Goal: Use online tool/utility: Use online tool/utility

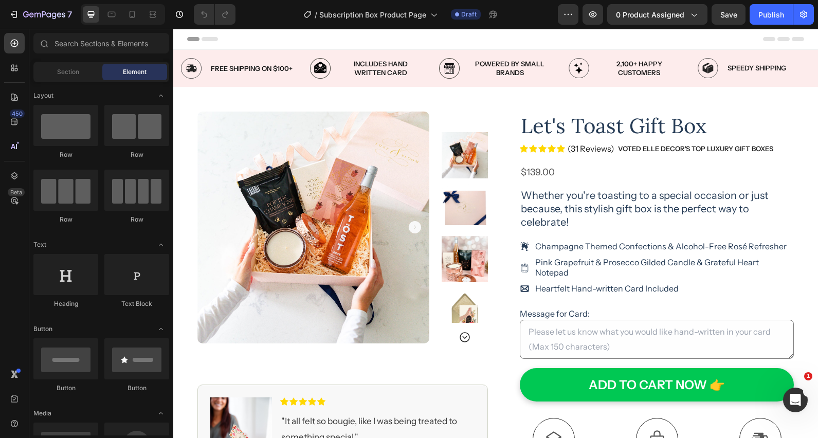
click at [375, 129] on img at bounding box center [313, 228] width 232 height 232
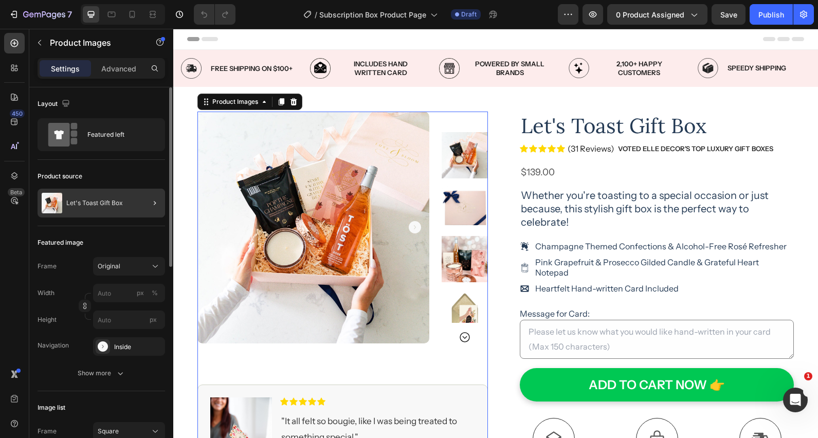
click at [147, 204] on div at bounding box center [150, 203] width 29 height 29
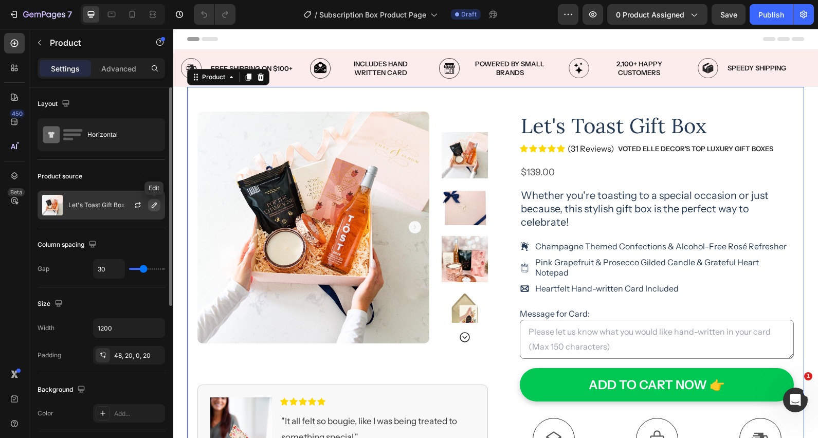
click at [154, 205] on icon "button" at bounding box center [154, 205] width 8 height 8
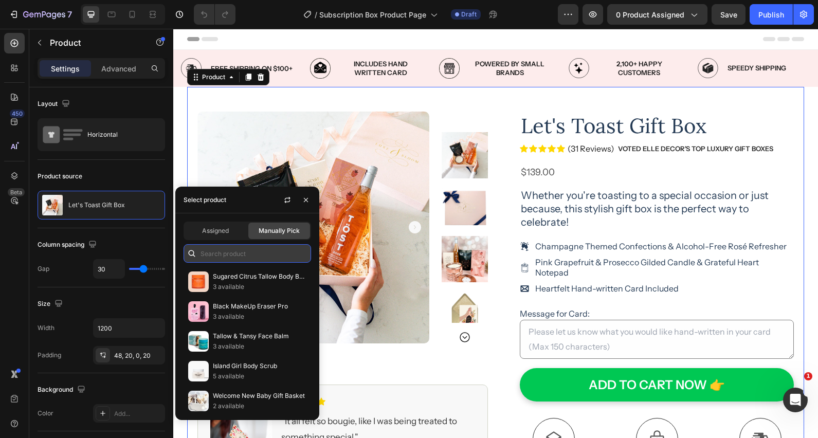
click at [216, 252] on input "text" at bounding box center [248, 253] width 128 height 19
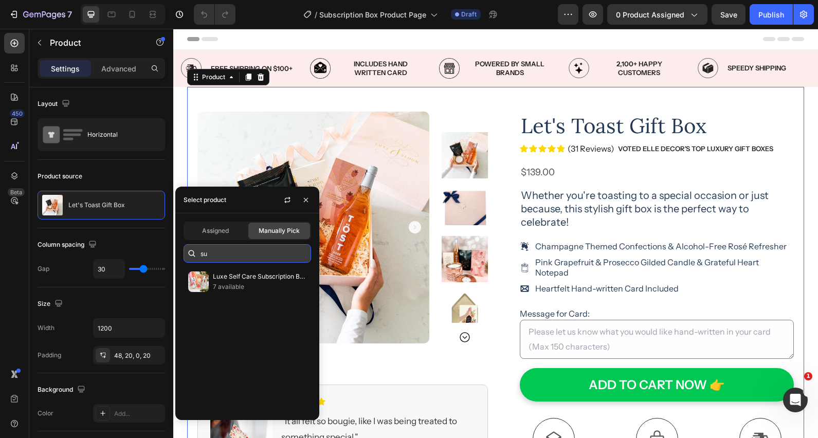
type input "s"
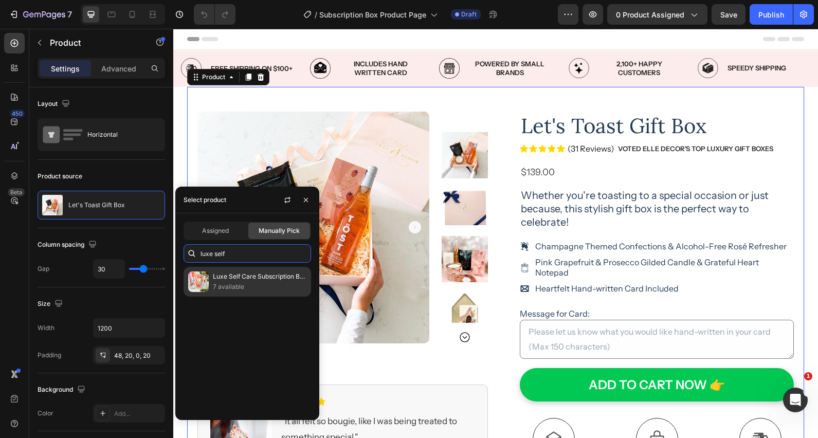
type input "luxe self"
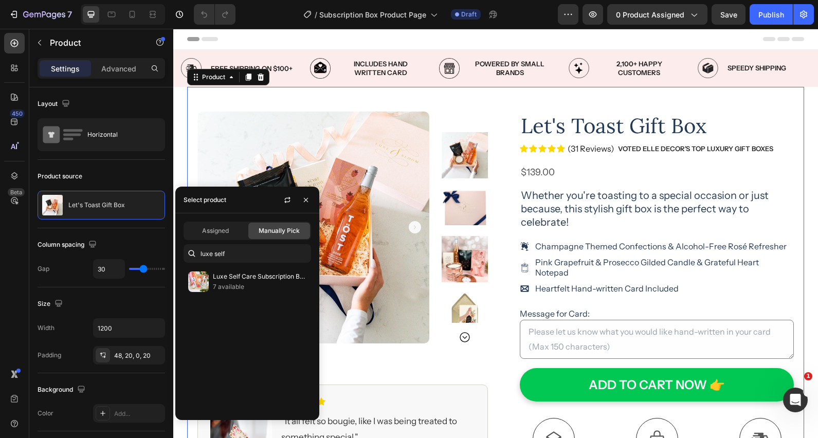
drag, startPoint x: 261, startPoint y: 281, endPoint x: 259, endPoint y: 314, distance: 33.0
click at [261, 281] on p "Luxe Self Care Subscription Box" at bounding box center [260, 276] width 94 height 10
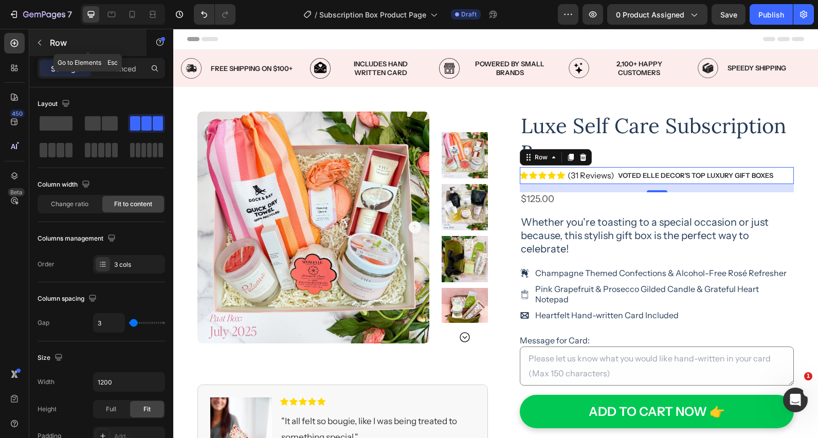
click at [44, 42] on button "button" at bounding box center [39, 42] width 16 height 16
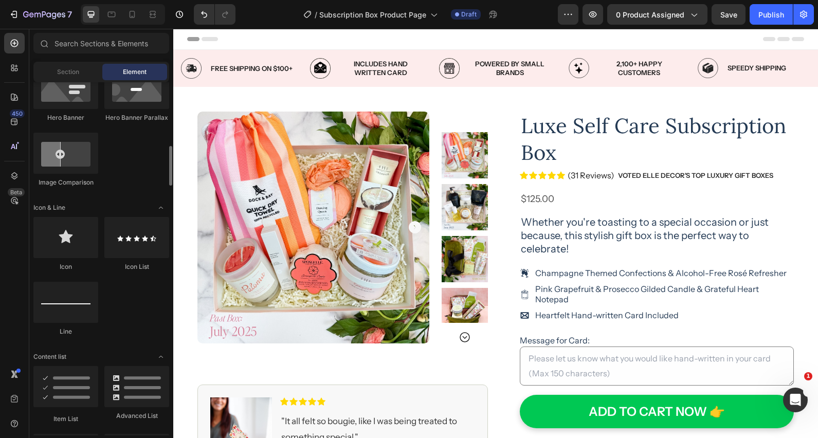
scroll to position [551, 0]
click at [117, 47] on input "text" at bounding box center [101, 43] width 136 height 21
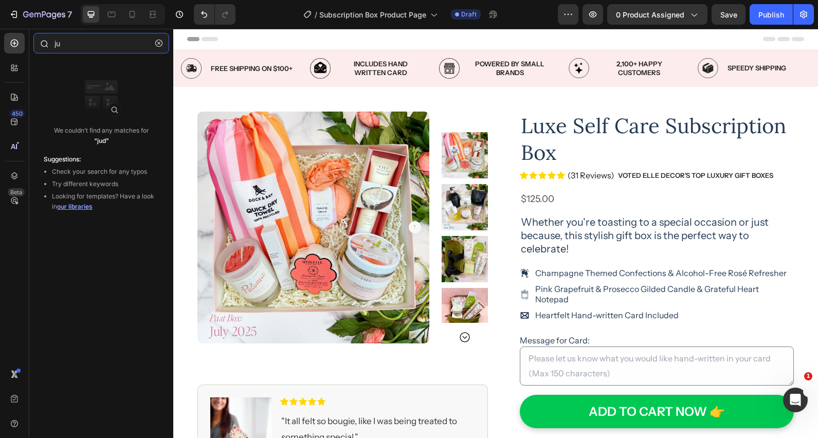
type input "j"
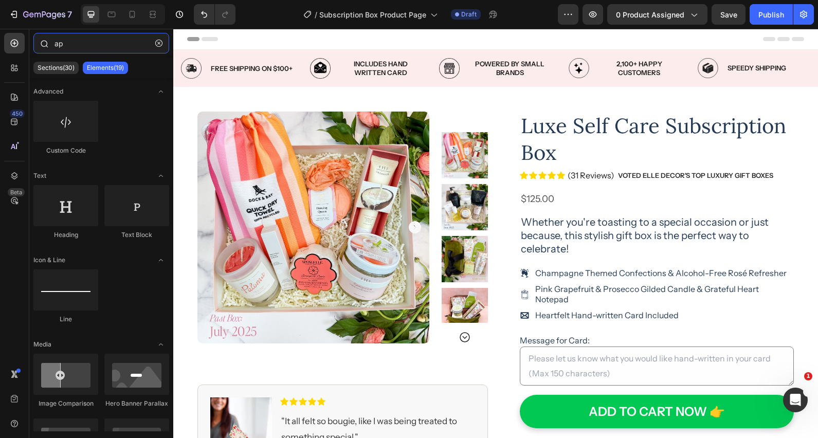
type input "a"
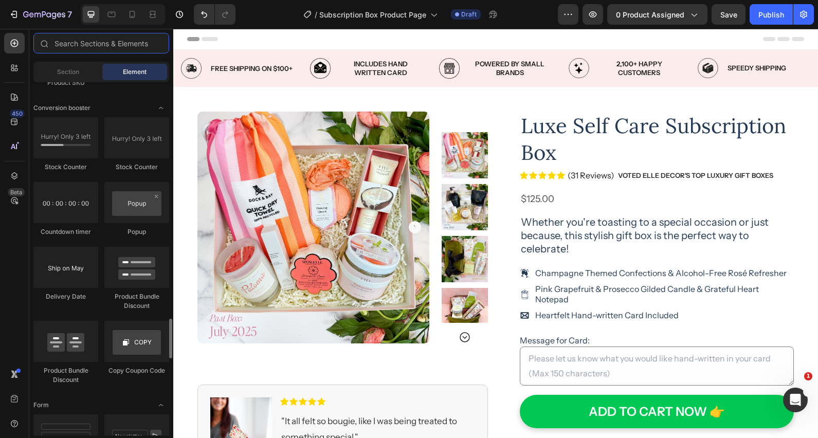
scroll to position [2093, 0]
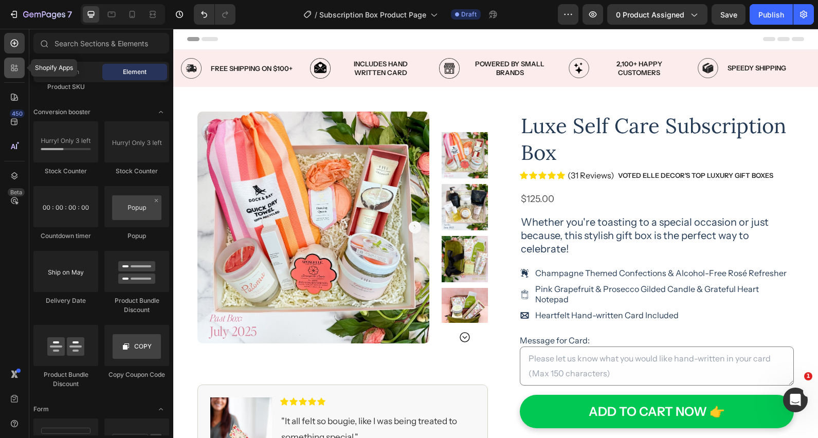
click at [11, 70] on icon at bounding box center [14, 68] width 10 height 10
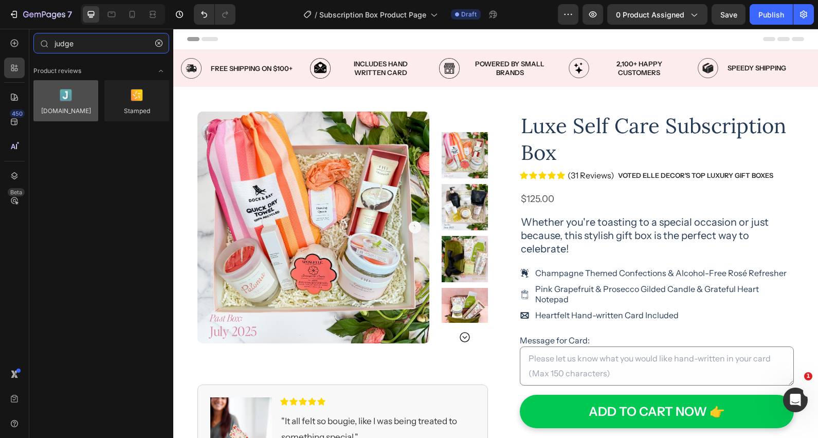
type input "judge"
click at [71, 105] on div at bounding box center [65, 100] width 65 height 41
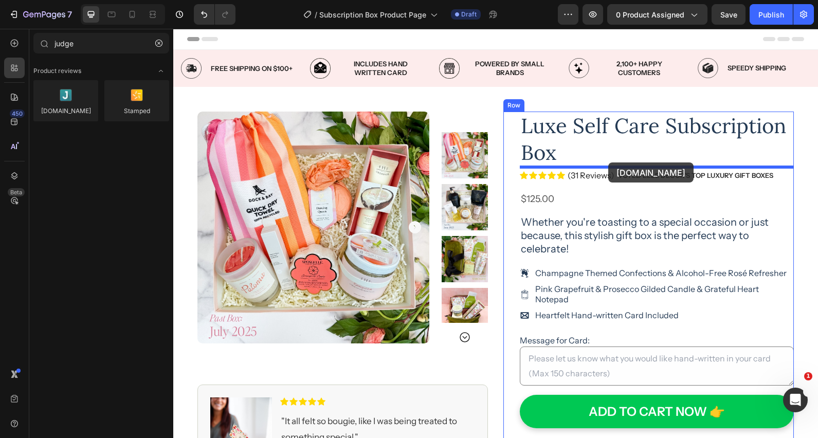
drag, startPoint x: 243, startPoint y: 134, endPoint x: 608, endPoint y: 162, distance: 366.2
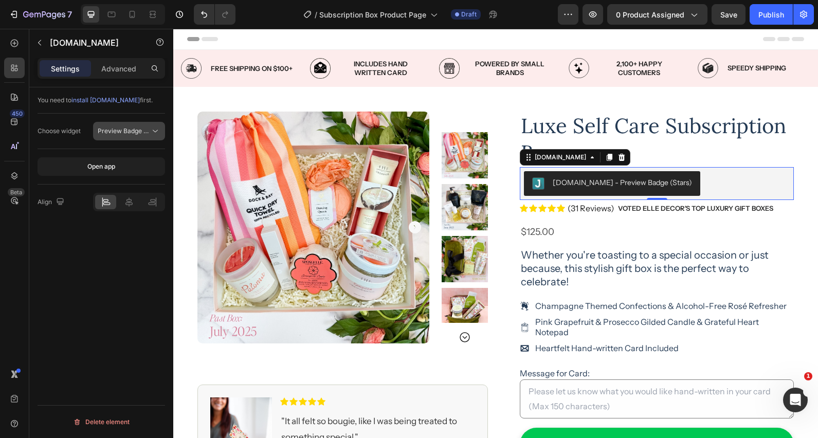
click at [156, 132] on icon at bounding box center [155, 131] width 5 height 3
click at [141, 272] on div "You need to install [DOMAIN_NAME] first. Choose widget Preview Badge (Stars) Op…" at bounding box center [101, 277] width 144 height 380
click at [783, 208] on div "Icon Icon Icon Icon Icon Icon List (31 Reviews) Text Block VOTED ELLE Decor's T…" at bounding box center [657, 208] width 274 height 17
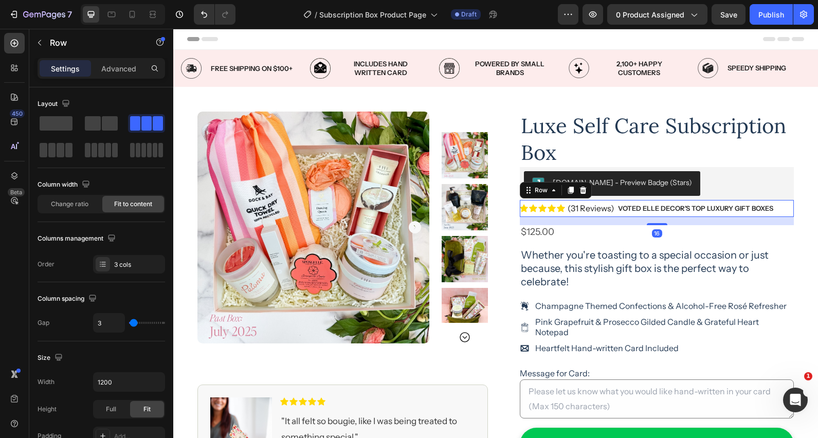
drag, startPoint x: 586, startPoint y: 192, endPoint x: 661, endPoint y: 229, distance: 83.5
click at [586, 192] on icon at bounding box center [583, 190] width 8 height 8
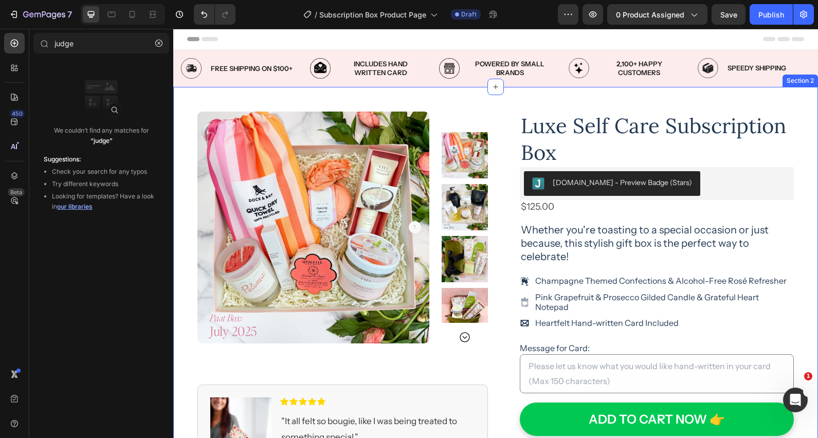
click at [807, 182] on div "Product Images Image Icon Icon Icon Icon Icon Icon List "It all felt so bougie,…" at bounding box center [495, 375] width 645 height 576
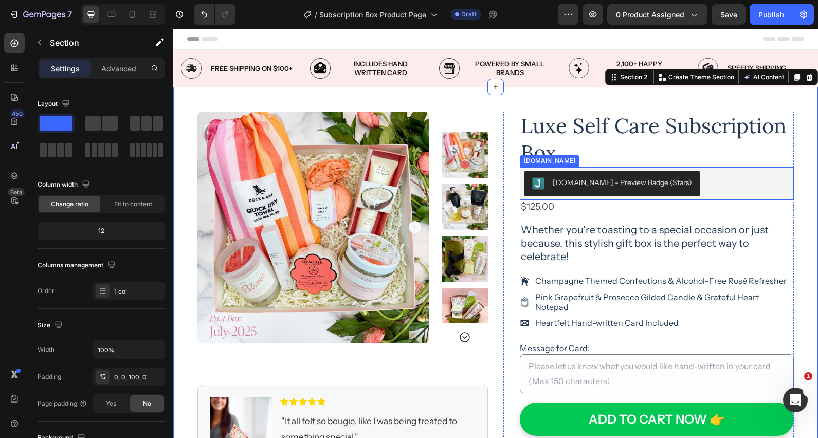
click at [681, 179] on div "[DOMAIN_NAME] - Preview Badge (Stars)" at bounding box center [657, 183] width 266 height 25
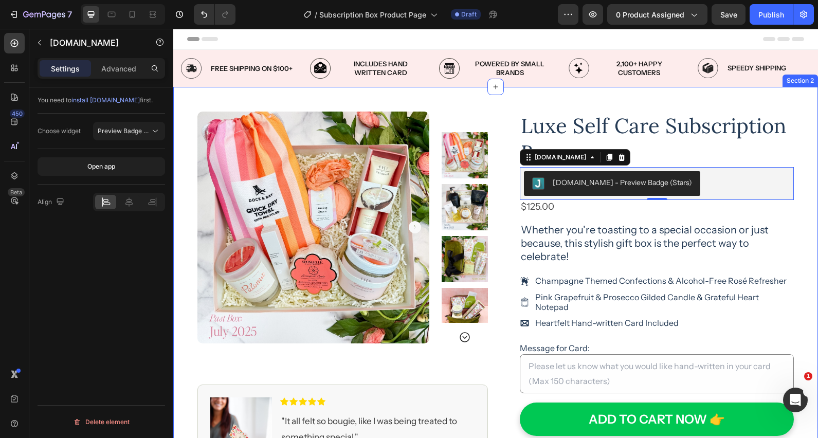
click at [806, 173] on div "Product Images Image Icon Icon Icon Icon Icon Icon List "It all felt so bougie,…" at bounding box center [495, 375] width 645 height 576
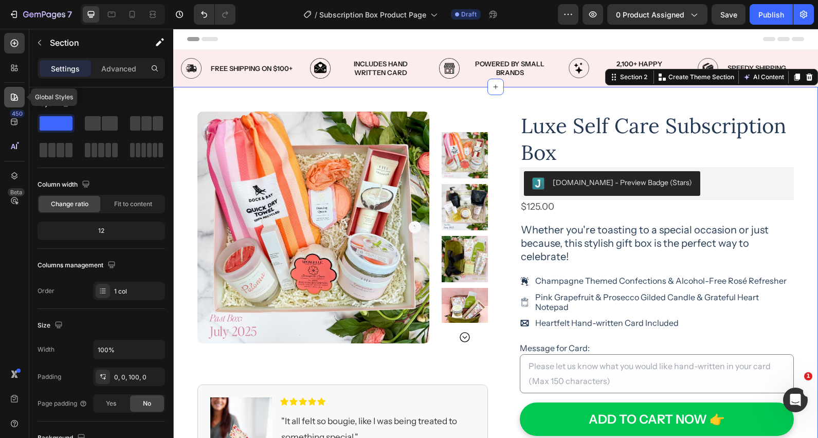
click at [15, 97] on icon at bounding box center [14, 97] width 10 height 10
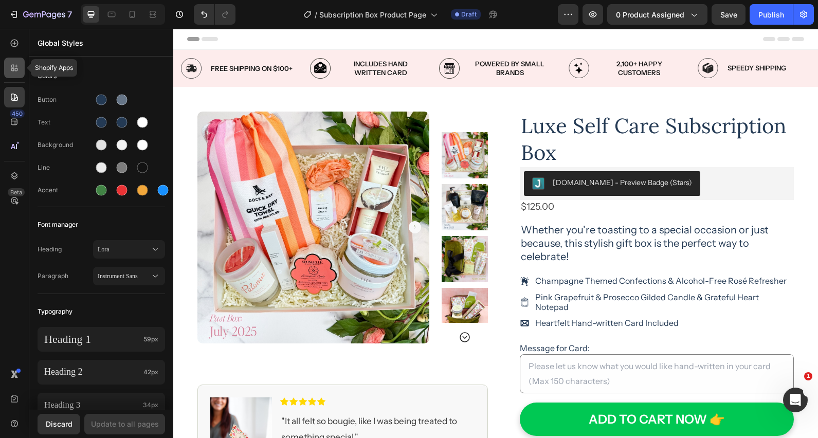
click at [17, 71] on icon at bounding box center [14, 68] width 10 height 10
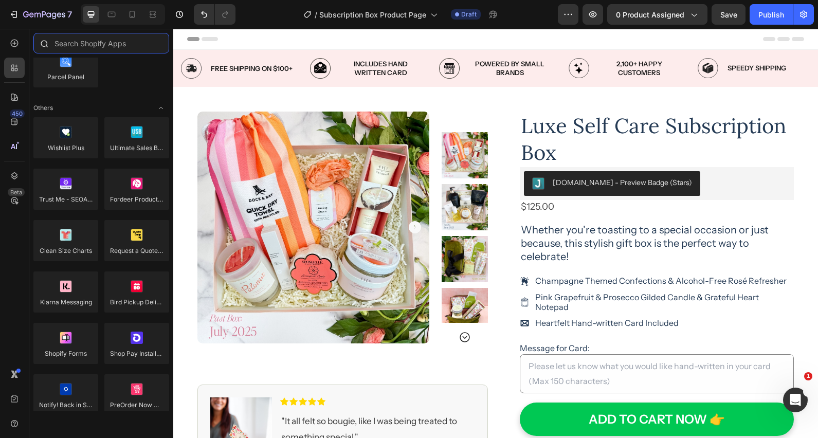
click at [80, 48] on input "text" at bounding box center [101, 43] width 136 height 21
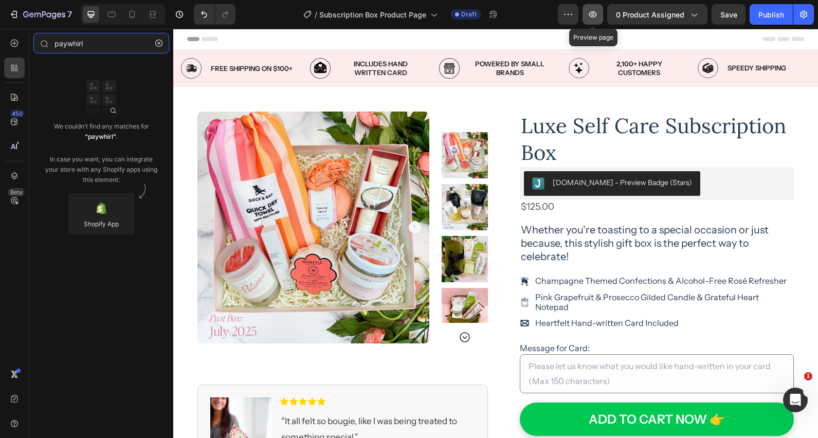
type input "paywhirl"
click at [591, 17] on icon "button" at bounding box center [593, 14] width 10 height 10
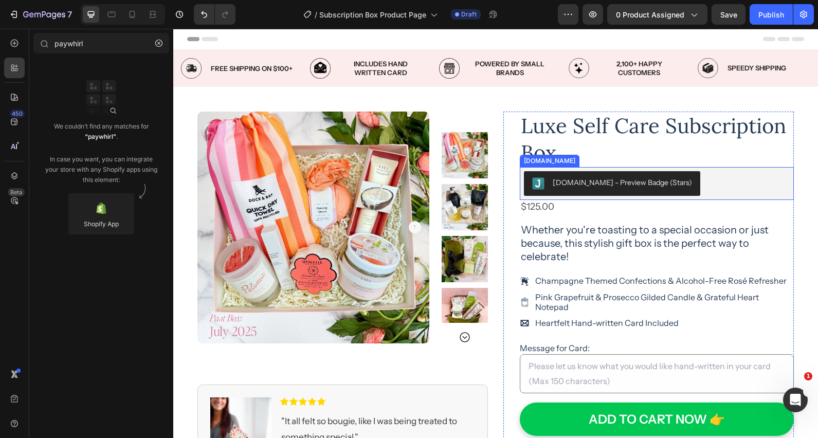
click at [724, 188] on div "[DOMAIN_NAME] - Preview Badge (Stars)" at bounding box center [657, 183] width 266 height 25
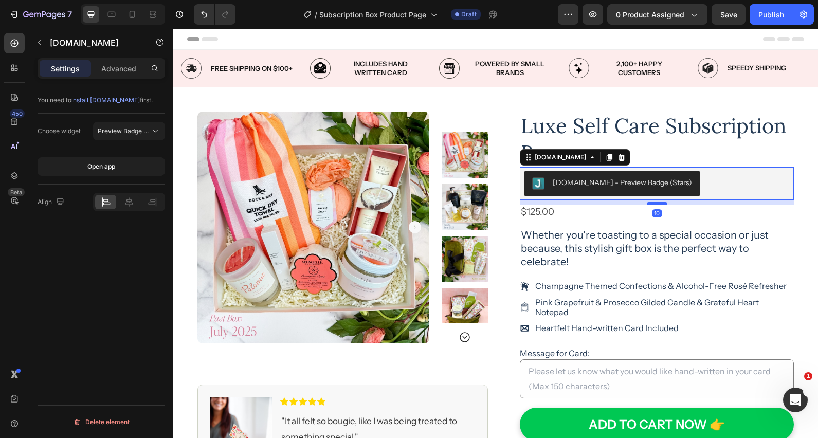
drag, startPoint x: 658, startPoint y: 198, endPoint x: 659, endPoint y: 204, distance: 5.2
click at [659, 204] on div at bounding box center [657, 203] width 21 height 3
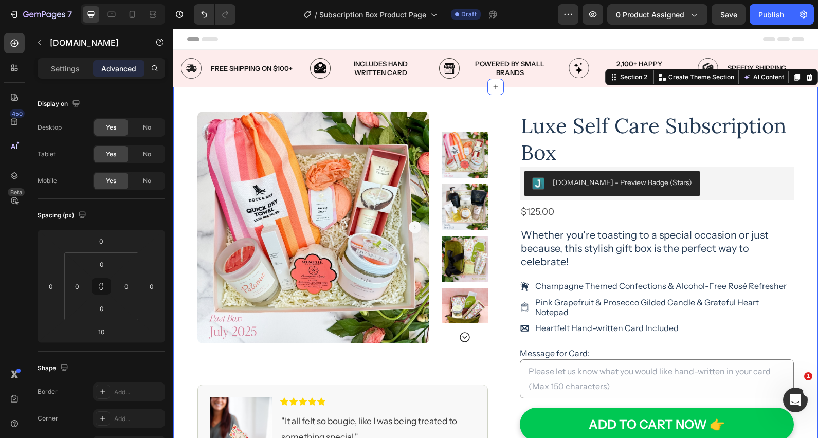
click at [809, 162] on div "Product Images Image Icon Icon Icon Icon Icon Icon List "It all felt so bougie,…" at bounding box center [495, 377] width 645 height 581
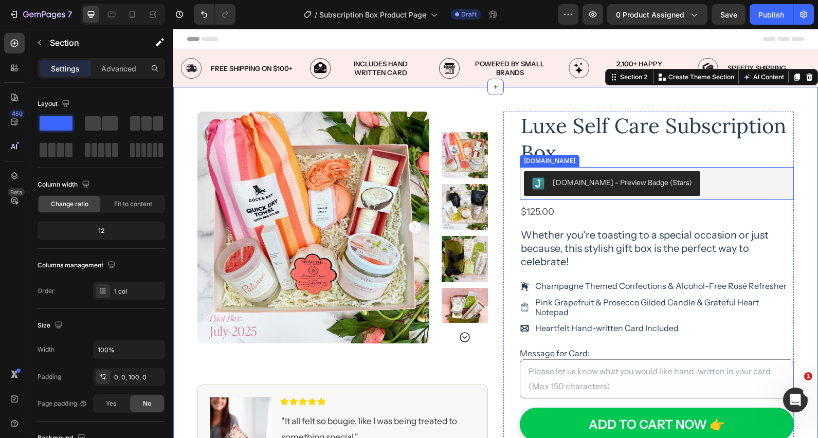
click at [723, 185] on div "[DOMAIN_NAME] - Preview Badge (Stars)" at bounding box center [657, 183] width 266 height 25
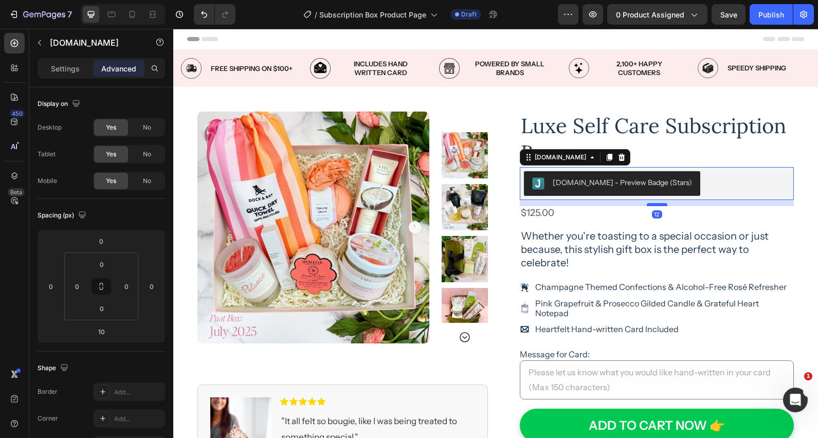
click at [656, 206] on div at bounding box center [657, 204] width 21 height 3
type input "12"
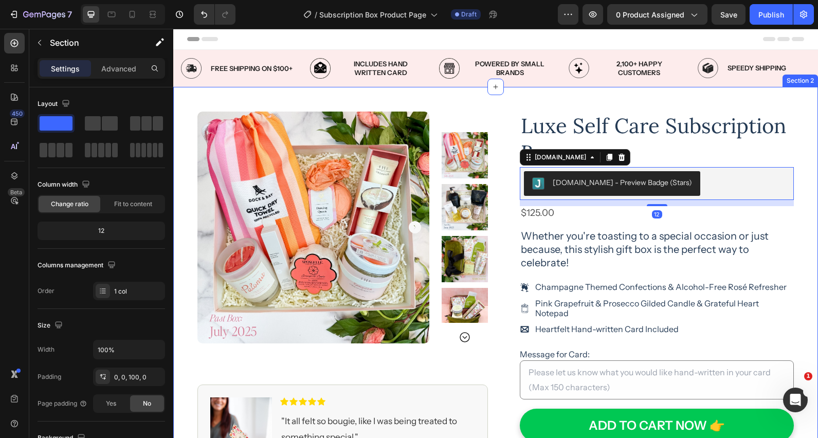
click at [811, 174] on div "Product Images Image Icon Icon Icon Icon Icon Icon List "It all felt so bougie,…" at bounding box center [495, 378] width 645 height 583
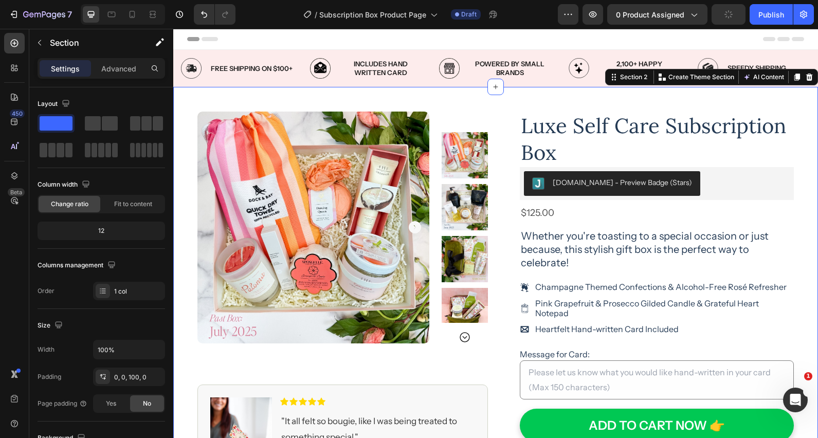
click at [811, 187] on div "Product Images Image Icon Icon Icon Icon Icon Icon List "It all felt so bougie,…" at bounding box center [495, 378] width 645 height 583
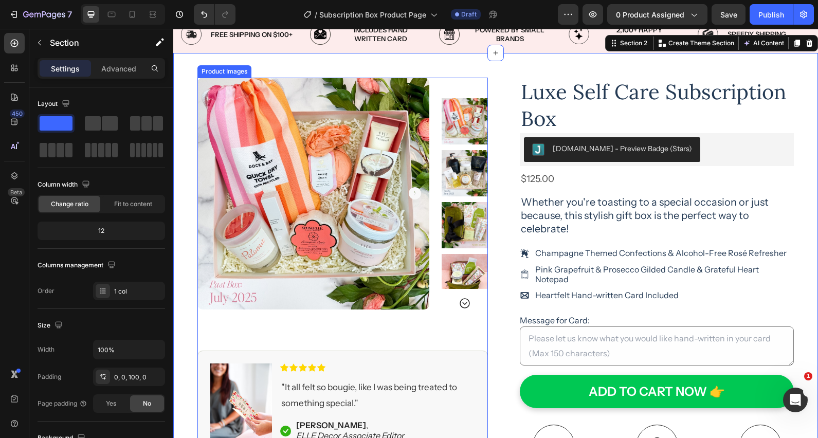
scroll to position [71, 0]
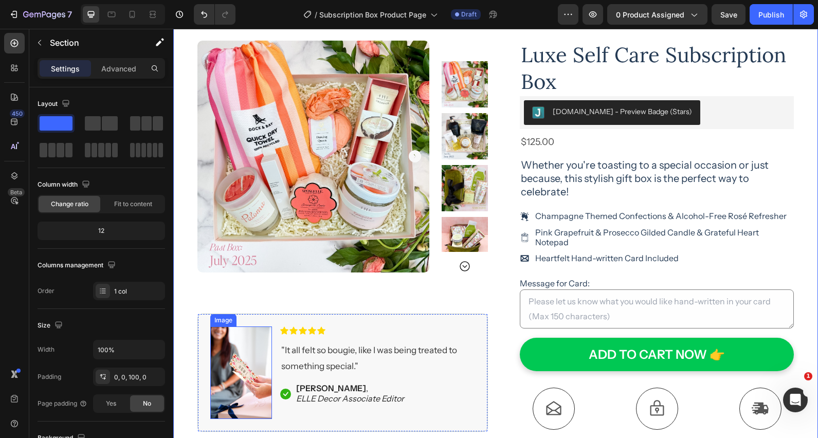
click at [231, 376] on img at bounding box center [241, 372] width 62 height 93
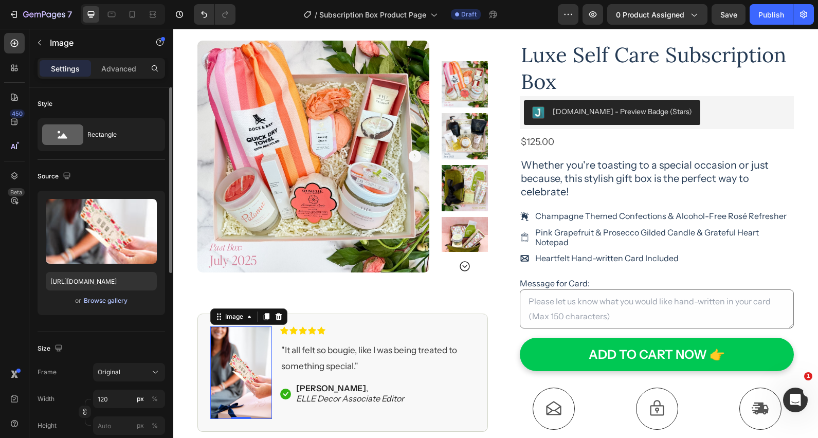
click at [106, 303] on div "Browse gallery" at bounding box center [106, 300] width 44 height 9
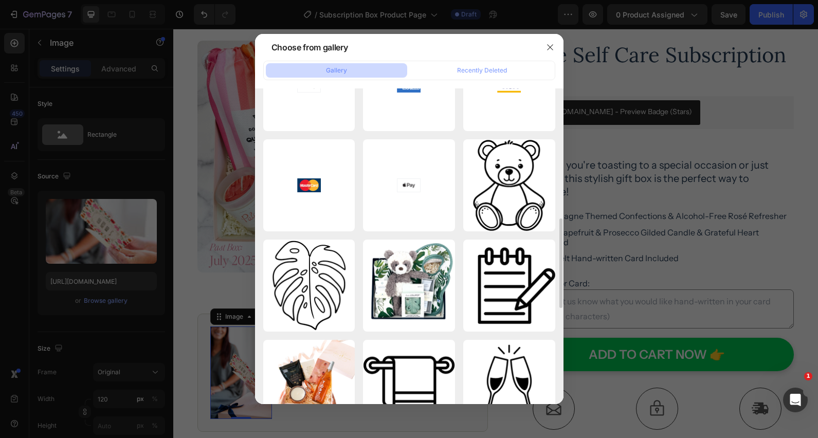
scroll to position [588, 0]
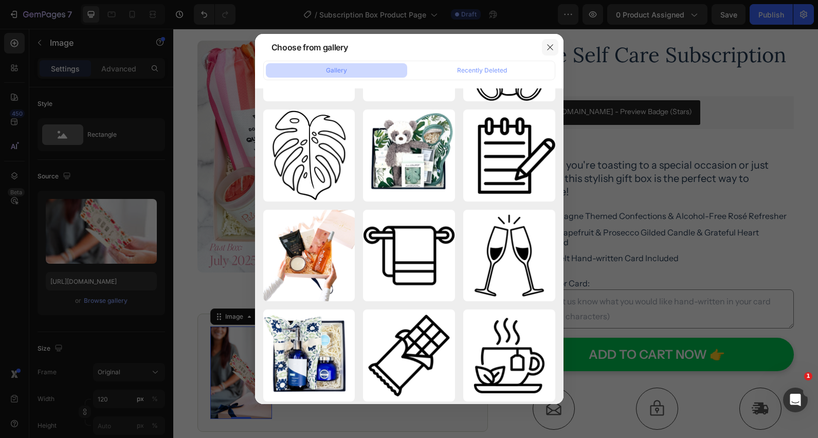
click at [548, 48] on icon "button" at bounding box center [550, 47] width 8 height 8
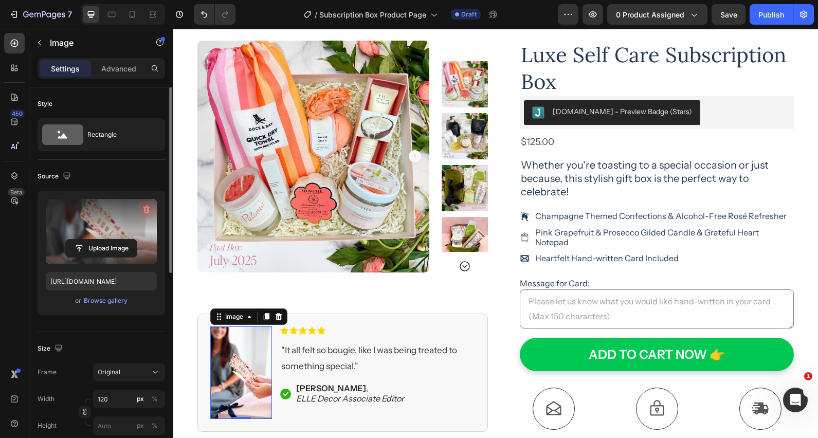
click at [148, 209] on icon "button" at bounding box center [146, 209] width 10 height 10
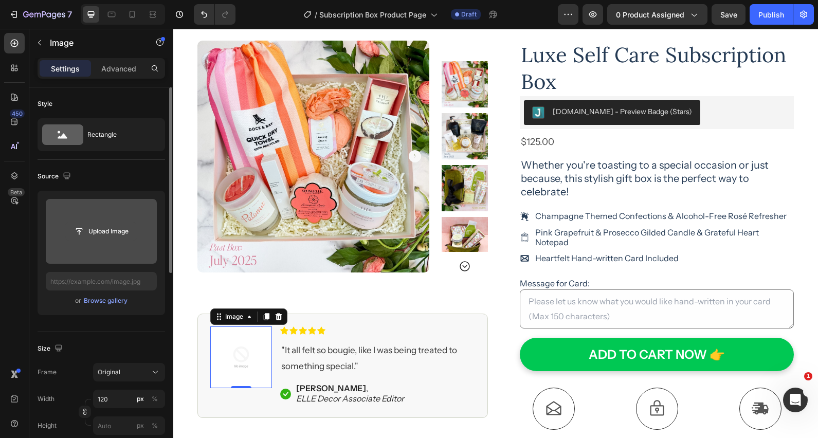
click at [111, 230] on input "file" at bounding box center [101, 231] width 71 height 17
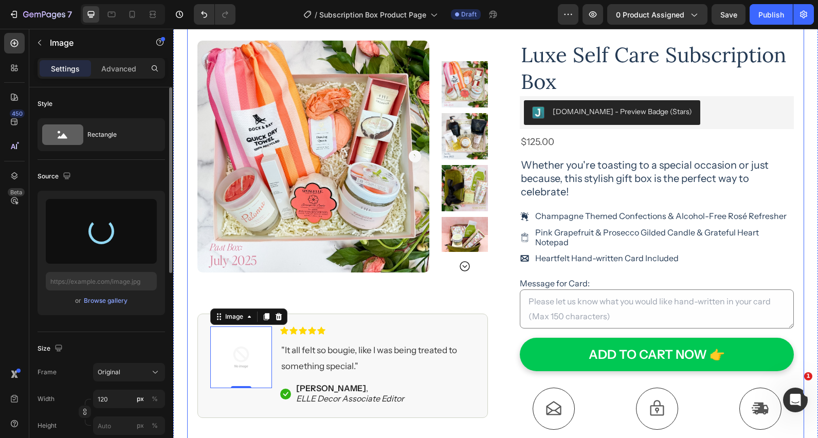
type input "[URL][DOMAIN_NAME]"
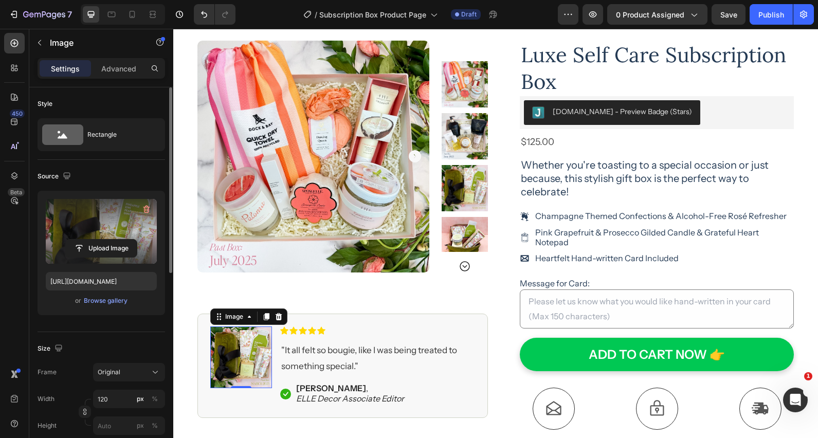
click at [77, 219] on label at bounding box center [101, 231] width 111 height 65
click at [77, 240] on input "file" at bounding box center [101, 248] width 71 height 17
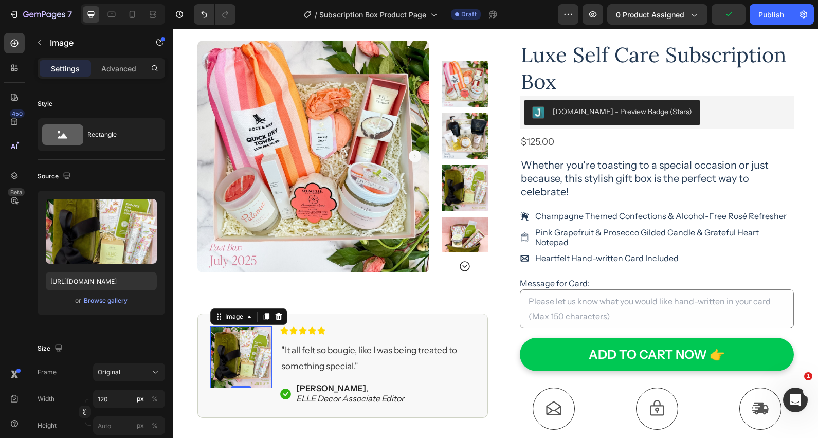
click at [250, 339] on img at bounding box center [241, 357] width 62 height 62
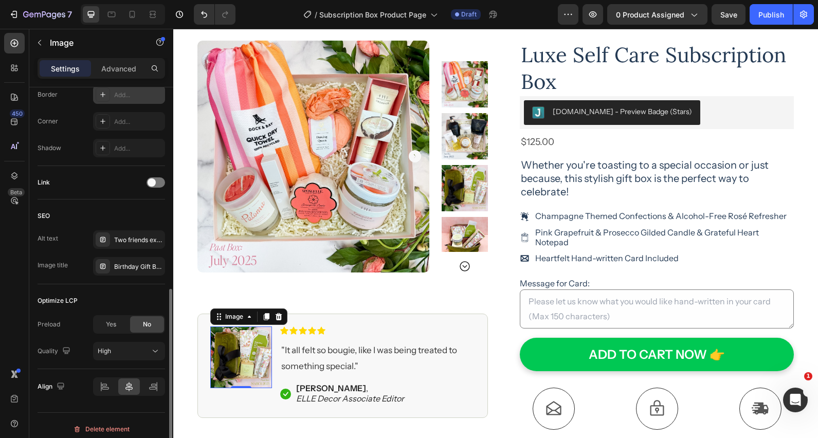
scroll to position [396, 0]
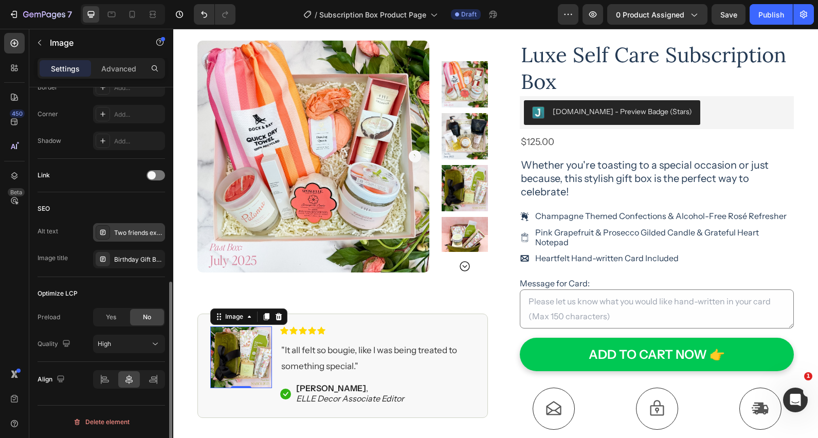
click at [133, 230] on div "Two friends exchanging a birthday gift box and one is ready a birthday card." at bounding box center [138, 232] width 48 height 9
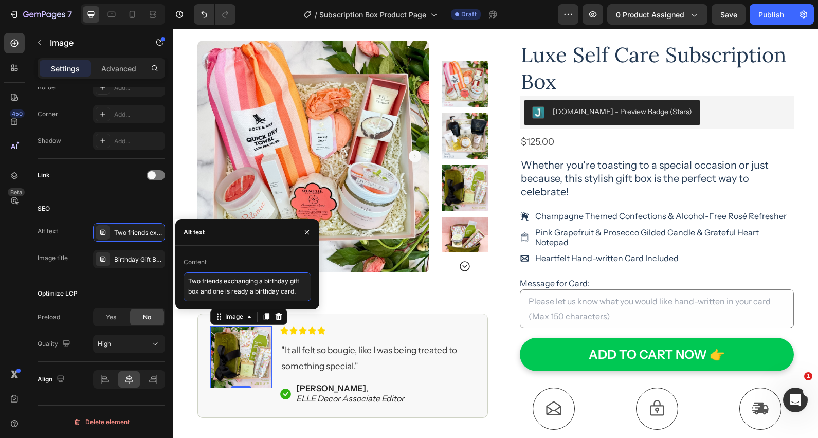
scroll to position [0, 0]
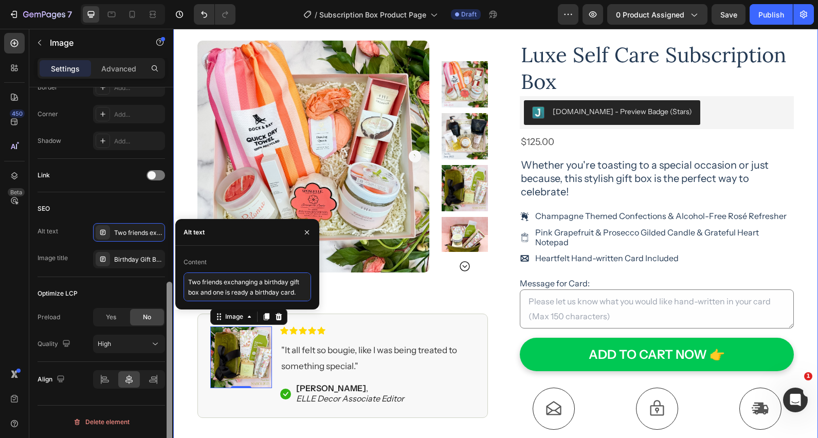
drag, startPoint x: 301, startPoint y: 293, endPoint x: 165, endPoint y: 274, distance: 137.5
click at [165, 274] on div "450 Beta paywhirl Sections(0) Elements(0) We couldn’t find any matches for “pay…" at bounding box center [86, 233] width 173 height 409
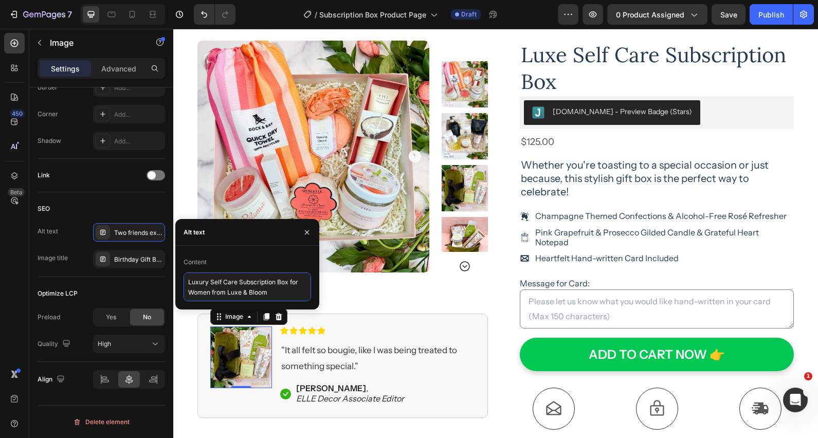
drag, startPoint x: 289, startPoint y: 283, endPoint x: 287, endPoint y: 308, distance: 24.8
click at [289, 283] on textarea "Luxury Self Care Subscription Box for Women from Luxe & Bloom" at bounding box center [248, 286] width 128 height 29
drag, startPoint x: 189, startPoint y: 294, endPoint x: 271, endPoint y: 280, distance: 83.4
click at [189, 294] on textarea "Luxury Self Care Subscription Box - Past Box - for Women from Luxe & Bloom" at bounding box center [248, 287] width 128 height 31
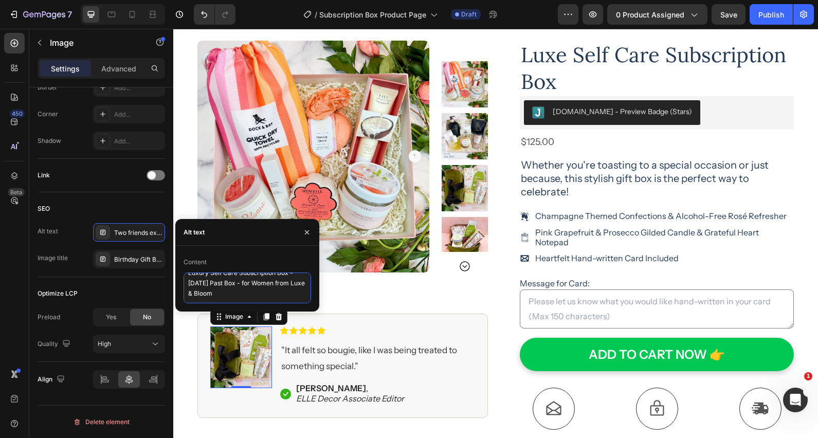
type textarea "Luxury Self Care Subscription Box - [DATE] Past Box - for Women from Luxe & Blo…"
click at [259, 247] on div "Content Luxury Self Care Subscription Box - [DATE] Past Box - for Women from Lu…" at bounding box center [247, 279] width 144 height 66
click at [307, 232] on icon "button" at bounding box center [307, 232] width 8 height 8
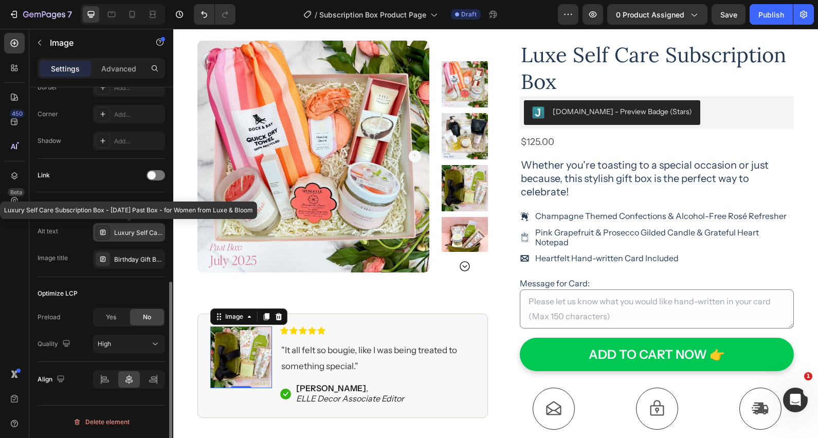
click at [135, 235] on div "Luxury Self Care Subscription Box - [DATE] Past Box - for Women from Luxe & Blo…" at bounding box center [138, 232] width 48 height 9
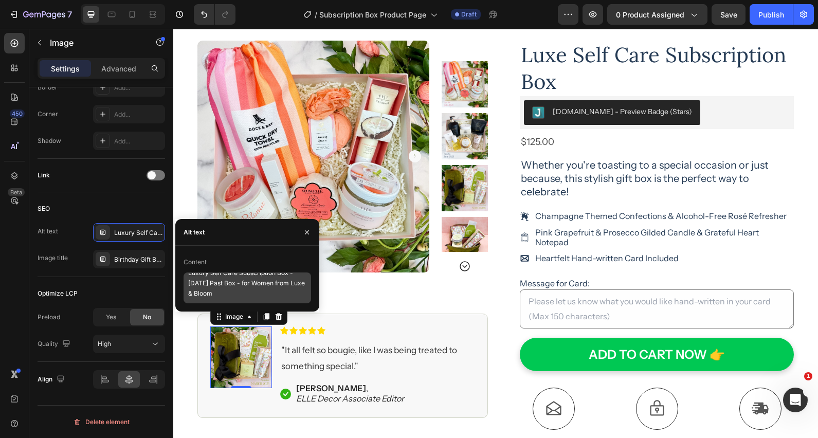
scroll to position [0, 0]
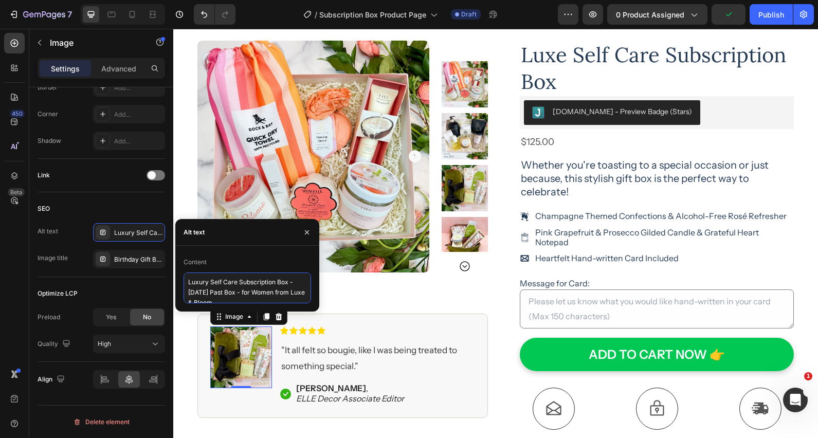
drag, startPoint x: 287, startPoint y: 283, endPoint x: 188, endPoint y: 283, distance: 99.2
click at [188, 283] on textarea "Luxury Self Care Subscription Box - [DATE] Past Box - for Women from Luxe & Blo…" at bounding box center [248, 287] width 128 height 31
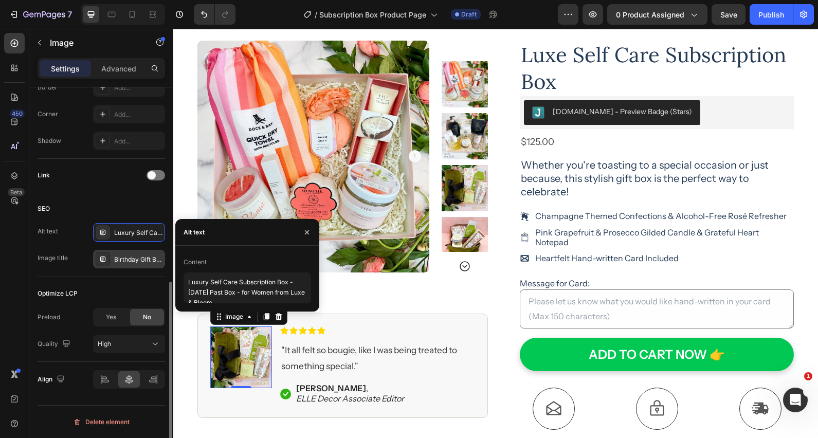
click at [135, 259] on div "Birthday Gift Box Exchange" at bounding box center [138, 259] width 48 height 9
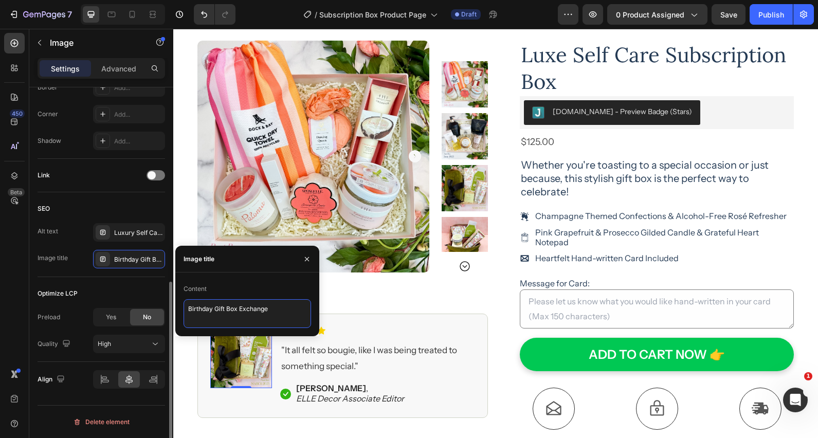
drag, startPoint x: 270, startPoint y: 308, endPoint x: 161, endPoint y: 307, distance: 108.5
click at [161, 307] on div "450 Beta paywhirl Sections(0) Elements(0) We couldn’t find any matches for “pay…" at bounding box center [86, 233] width 173 height 409
paste textarea "Luxury Self Care Subscription Box"
type textarea "Luxury Self Care Subscription Box for Women"
click at [130, 289] on div "Optimize LCP" at bounding box center [102, 293] width 128 height 16
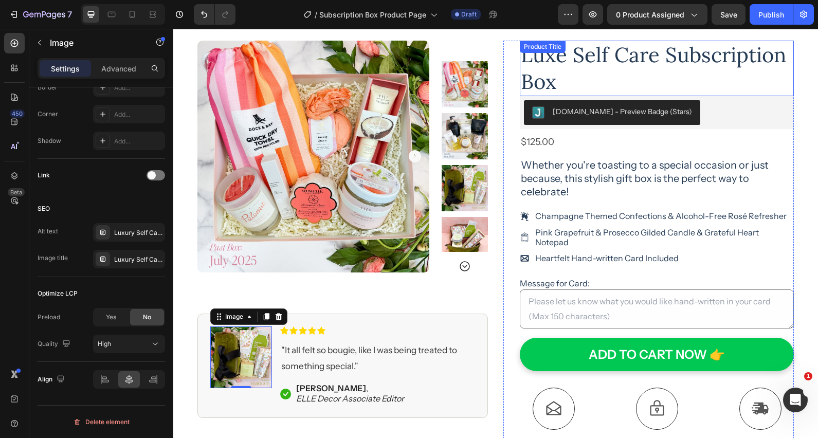
click at [718, 62] on h1 "Luxe Self Care Subscription Box" at bounding box center [657, 69] width 274 height 56
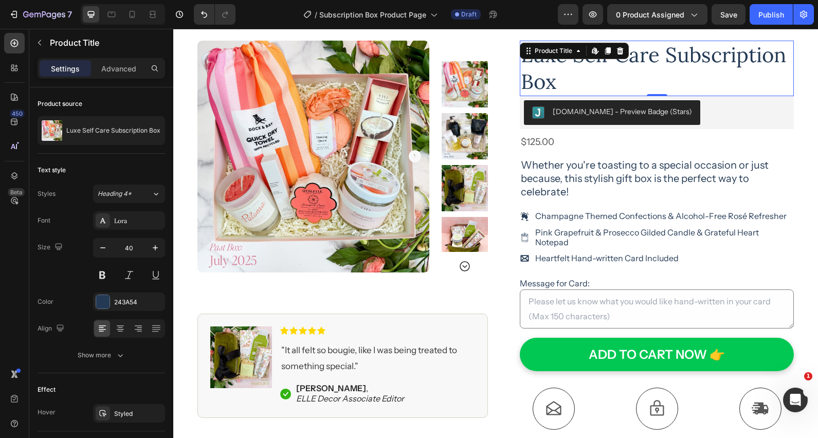
click at [666, 53] on h1 "Luxe Self Care Subscription Box" at bounding box center [657, 69] width 274 height 56
click at [789, 59] on h1 "Luxe Self Care Subscription Box" at bounding box center [657, 69] width 274 height 56
click at [783, 59] on h1 "Luxe Self Care Subscription Box" at bounding box center [657, 69] width 274 height 56
click at [154, 249] on icon "button" at bounding box center [155, 248] width 10 height 10
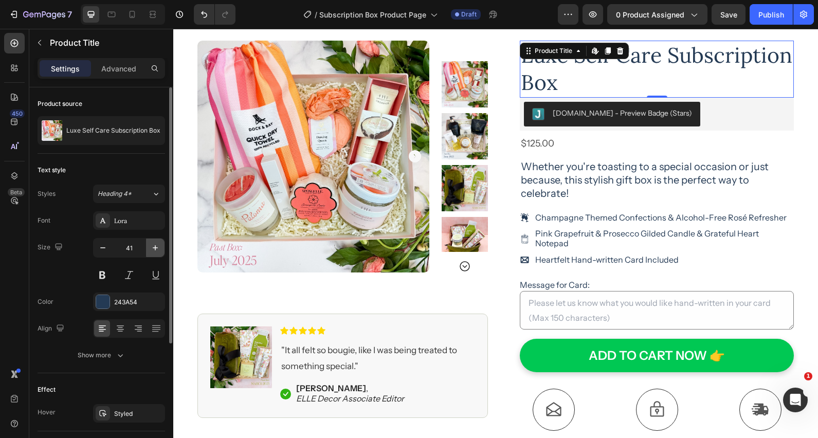
click at [154, 249] on icon "button" at bounding box center [155, 248] width 10 height 10
type input "42"
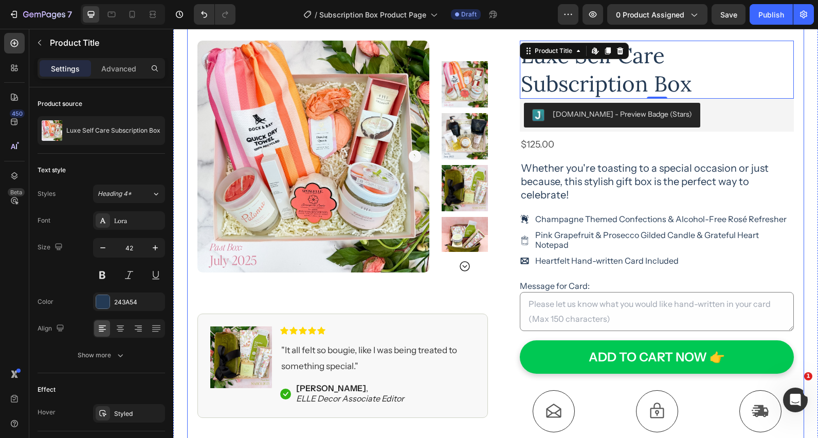
drag, startPoint x: 802, startPoint y: 107, endPoint x: 811, endPoint y: 129, distance: 24.0
click at [802, 108] on div "Product Images Image Icon Icon Icon Icon Icon Icon List "It all felt so bougie,…" at bounding box center [495, 308] width 617 height 585
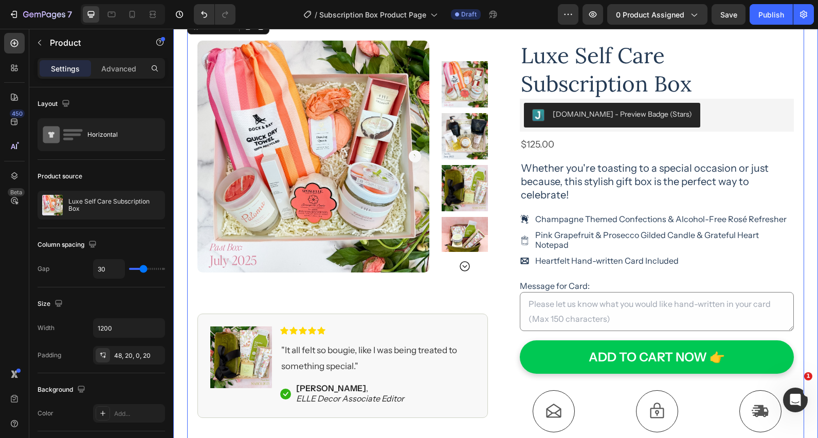
click at [812, 129] on div "Product Images Image Icon Icon Icon Icon Icon Icon List "It all felt so bougie,…" at bounding box center [495, 308] width 645 height 585
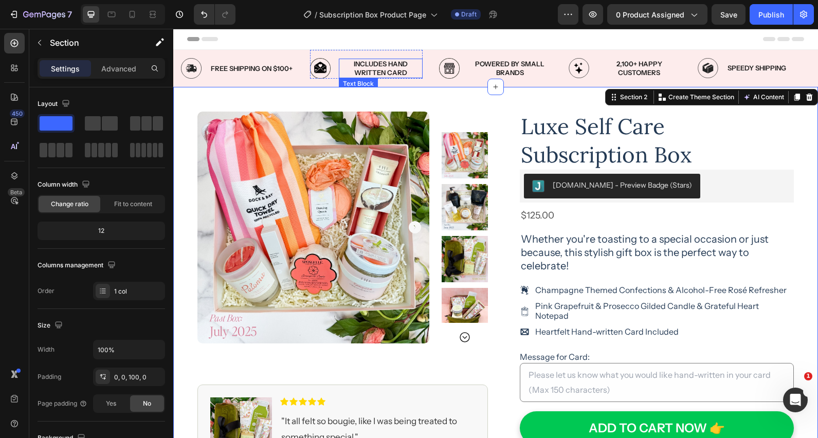
click at [382, 64] on p "INCLUDES HAND WRITTEN CARD" at bounding box center [381, 68] width 82 height 17
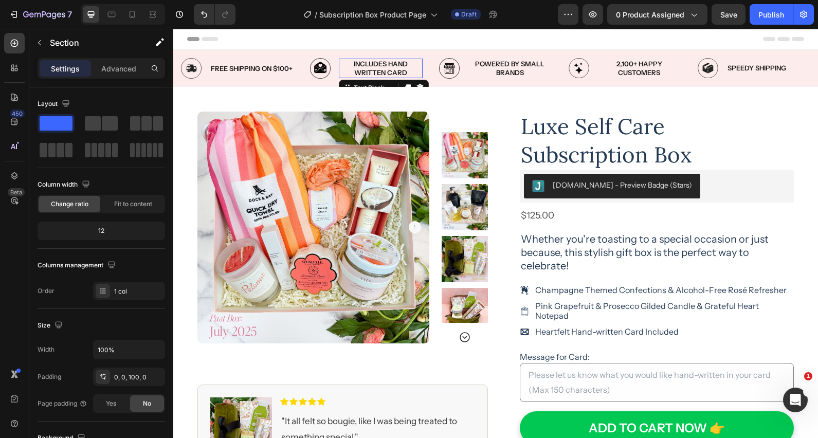
click at [382, 64] on p "INCLUDES HAND WRITTEN CARD" at bounding box center [381, 68] width 82 height 17
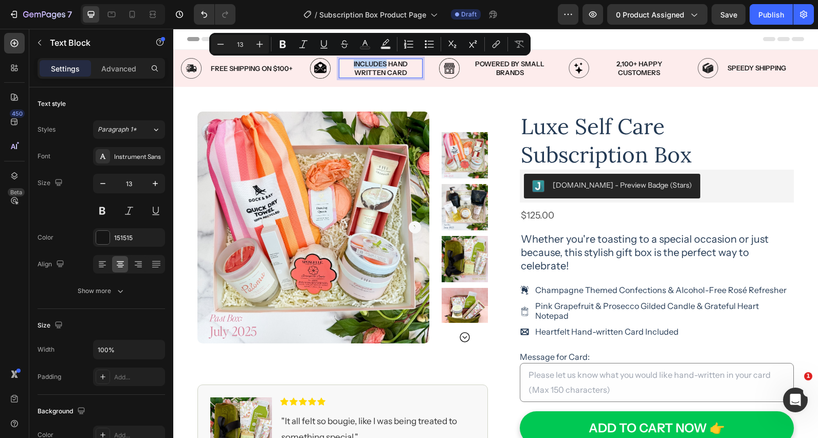
click at [382, 64] on p "INCLUDES HAND WRITTEN CARD" at bounding box center [381, 68] width 82 height 17
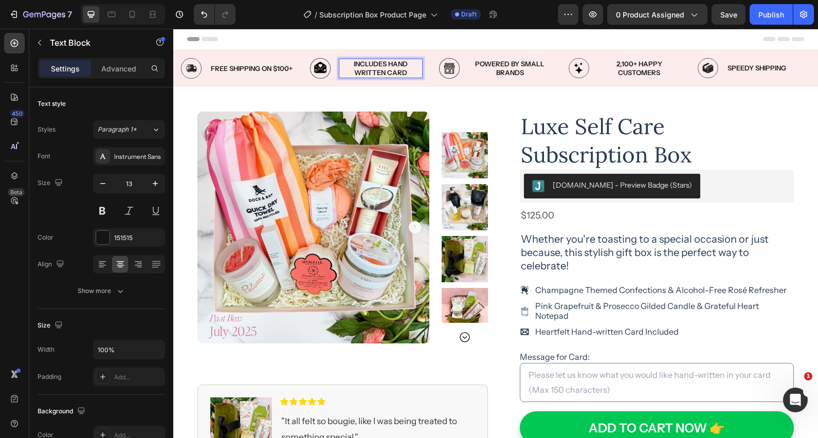
click at [408, 70] on p "INCLUDES HAND WRITTEN CARD" at bounding box center [381, 68] width 82 height 17
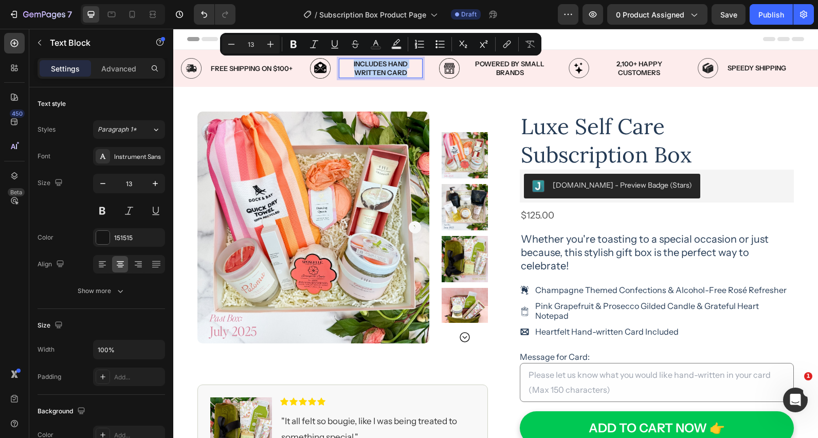
drag, startPoint x: 410, startPoint y: 72, endPoint x: 352, endPoint y: 64, distance: 58.7
click at [350, 63] on p "INCLUDES HAND WRITTEN CARD" at bounding box center [381, 68] width 82 height 17
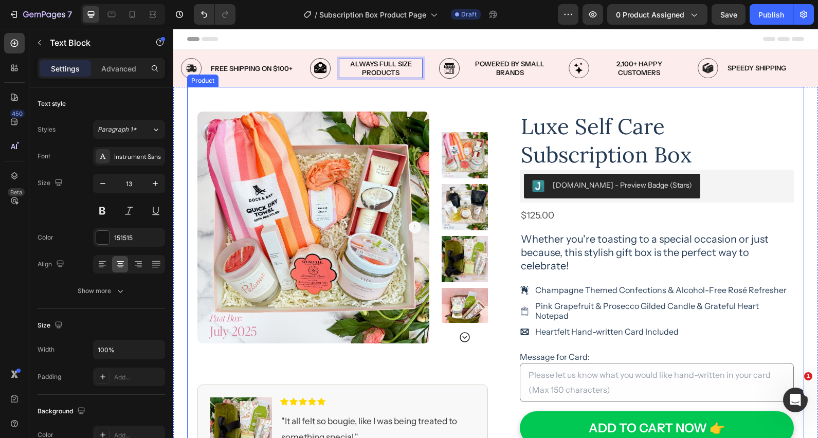
click at [375, 96] on div "Product Images Image Icon Icon Icon Icon Icon Icon List "It all felt so bougie,…" at bounding box center [495, 379] width 617 height 585
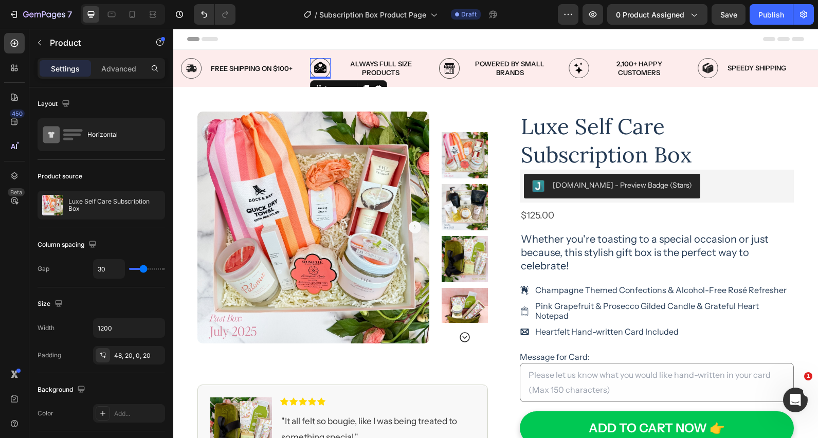
click at [320, 70] on img at bounding box center [320, 68] width 21 height 21
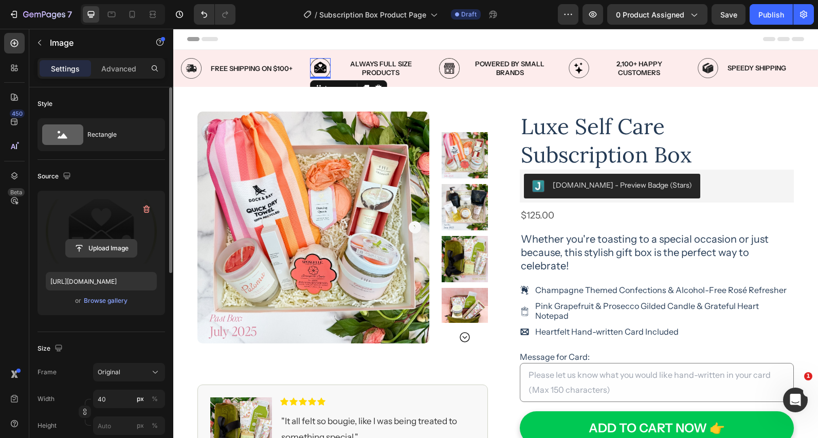
drag, startPoint x: 144, startPoint y: 208, endPoint x: 137, endPoint y: 229, distance: 22.3
click at [144, 208] on icon "button" at bounding box center [146, 210] width 7 height 8
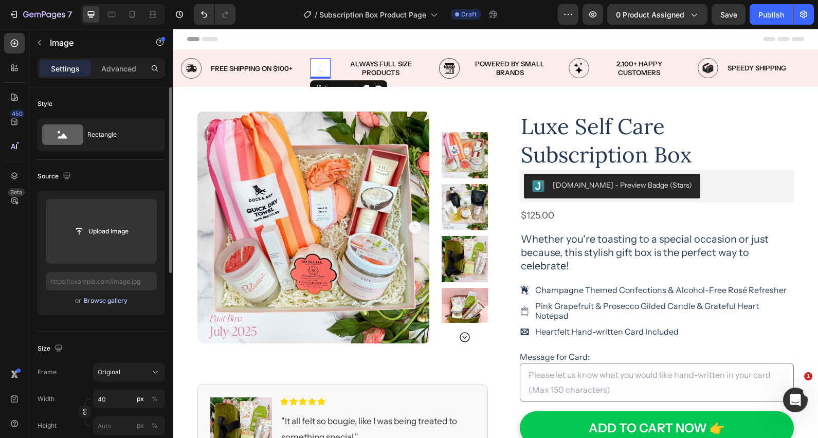
click at [108, 303] on div "Browse gallery" at bounding box center [106, 300] width 44 height 9
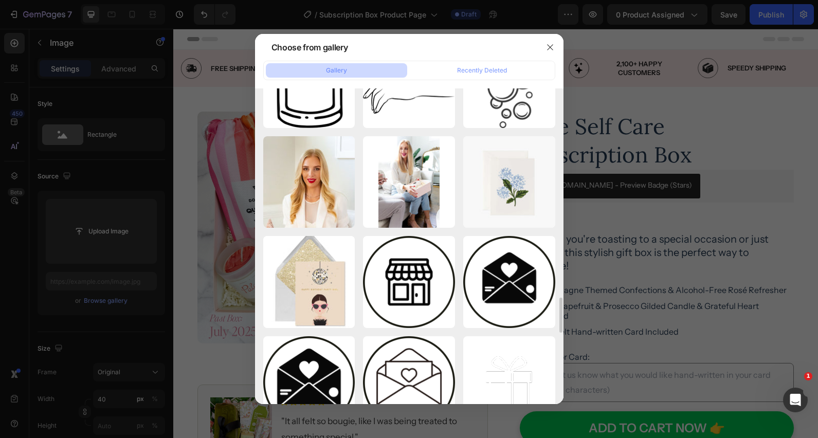
scroll to position [1740, 0]
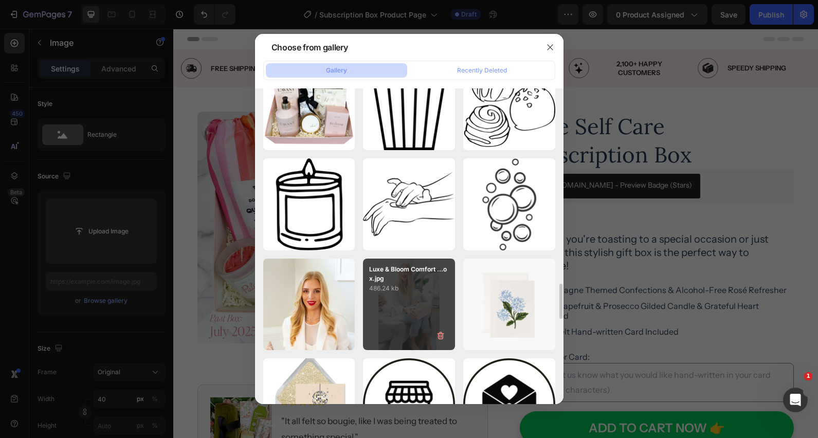
drag, startPoint x: 415, startPoint y: 214, endPoint x: 377, endPoint y: 312, distance: 104.6
click at [0, 0] on div "hand cream icon.png 12.04 kb" at bounding box center [0, 0] width 0 height 0
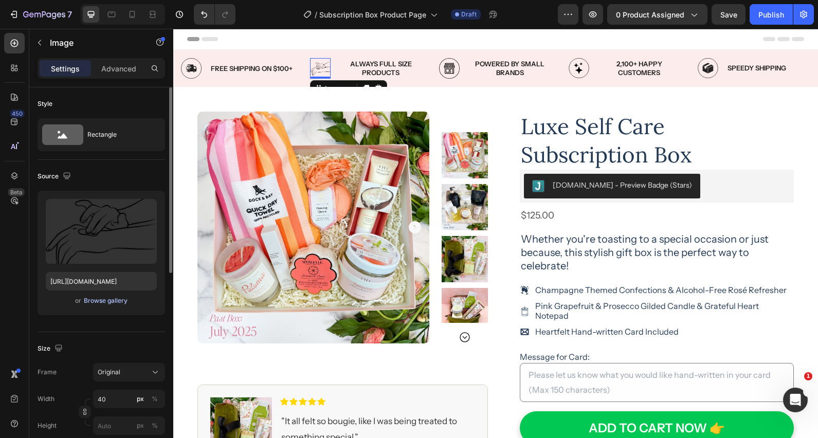
click at [110, 300] on div "Browse gallery" at bounding box center [106, 300] width 44 height 9
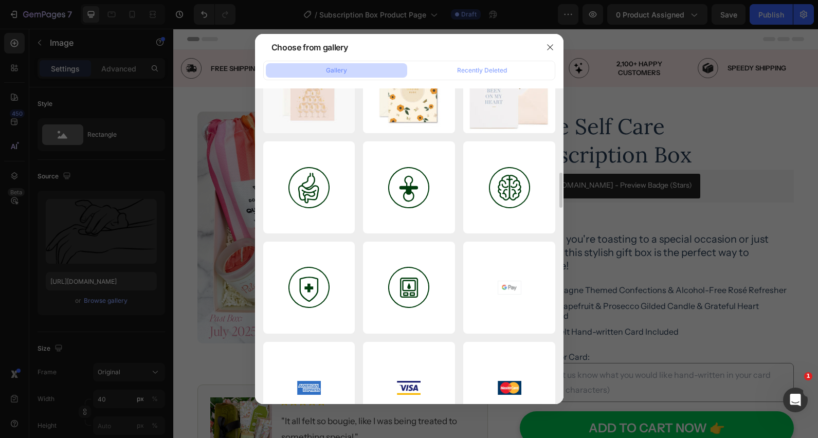
scroll to position [757, 0]
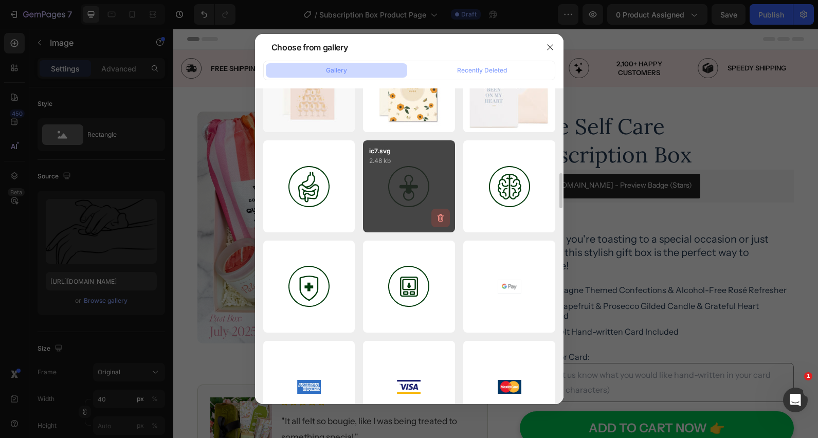
click at [445, 217] on icon "button" at bounding box center [440, 218] width 10 height 10
click at [434, 220] on div "Delete" at bounding box center [434, 219] width 19 height 9
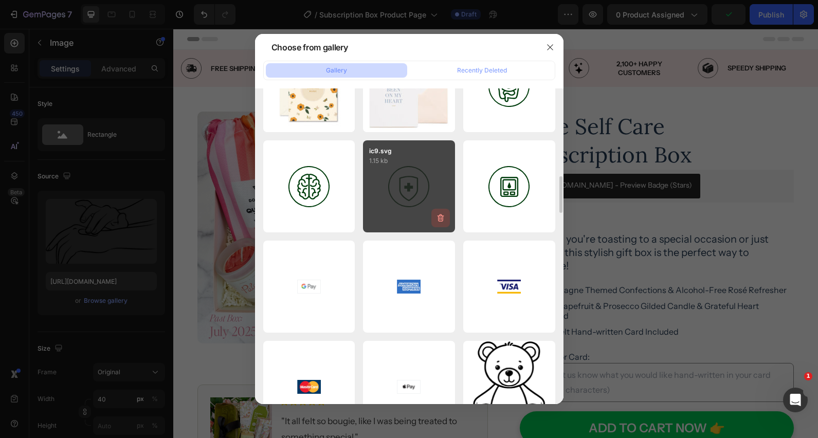
click at [442, 218] on icon "button" at bounding box center [440, 218] width 10 height 10
click at [444, 219] on div "Delete" at bounding box center [434, 219] width 19 height 9
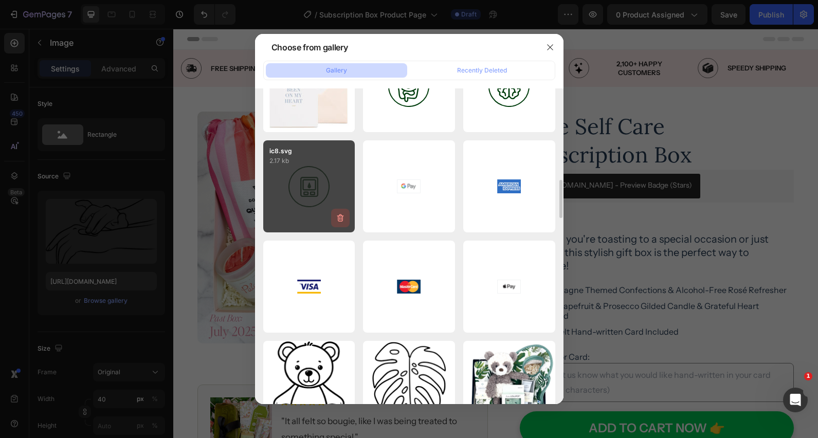
click at [340, 219] on icon "button" at bounding box center [340, 218] width 10 height 10
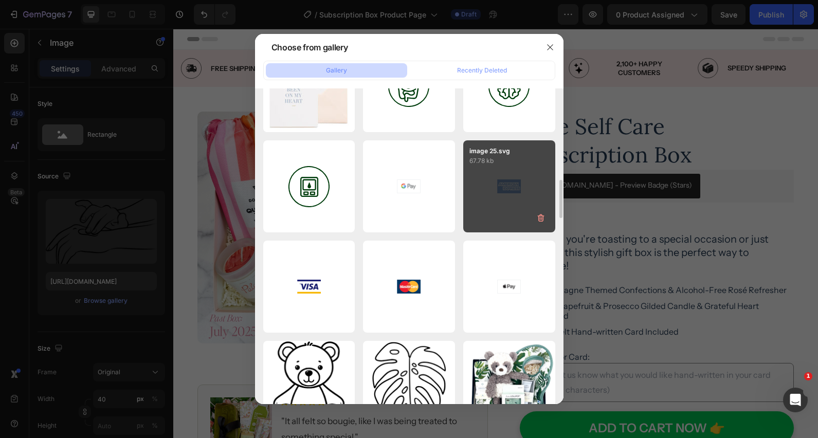
click at [0, 0] on div "Delete" at bounding box center [0, 0] width 0 height 0
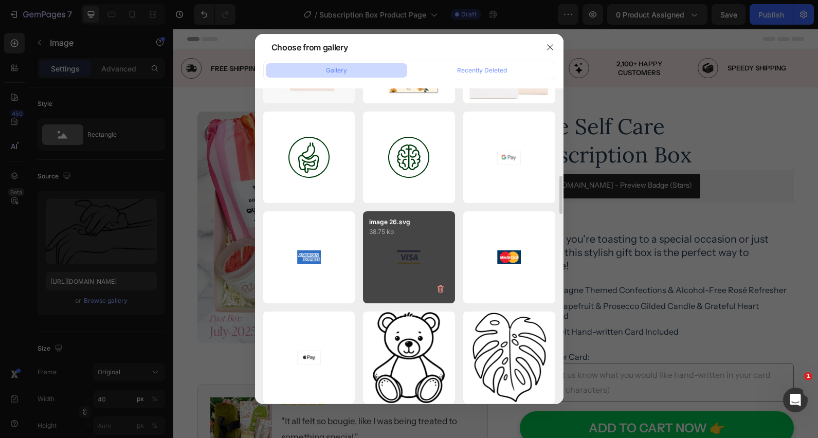
scroll to position [680, 0]
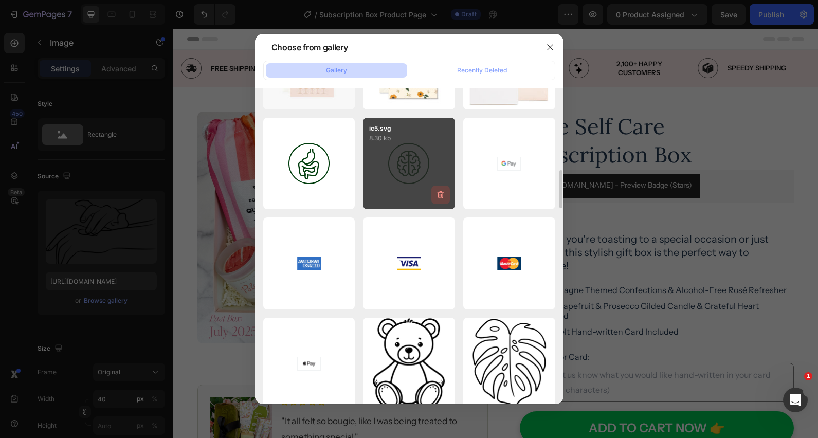
click at [440, 197] on icon "button" at bounding box center [440, 195] width 10 height 10
click at [440, 197] on div "Delete" at bounding box center [434, 196] width 19 height 9
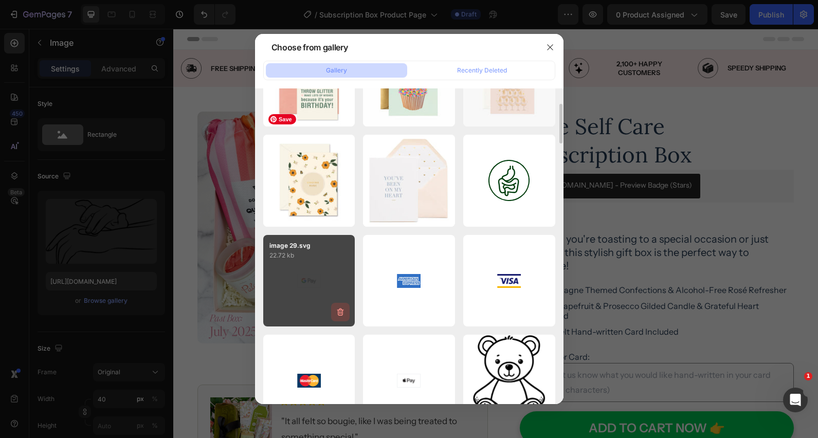
scroll to position [514, 0]
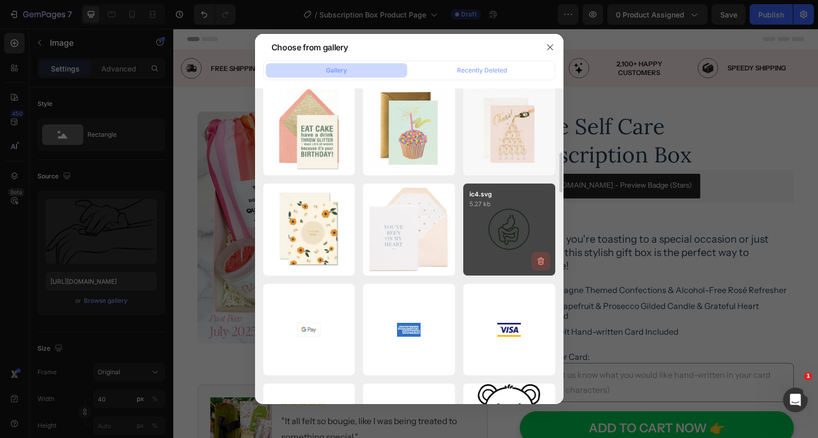
click at [540, 261] on icon "button" at bounding box center [541, 261] width 10 height 10
click at [540, 261] on div "Delete" at bounding box center [534, 263] width 19 height 9
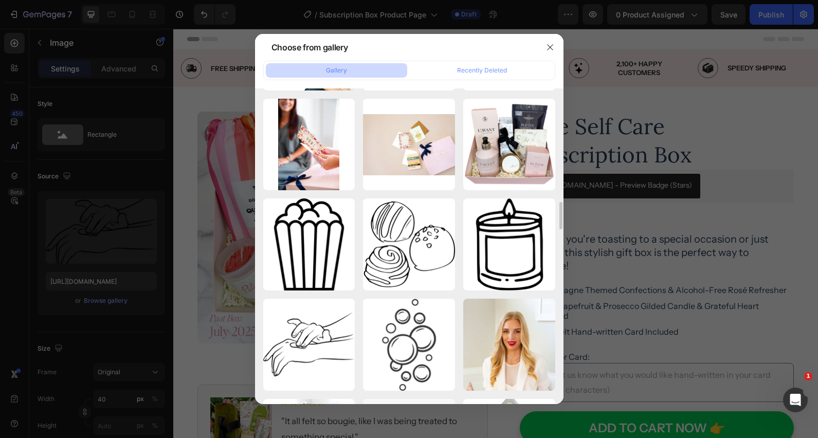
scroll to position [1298, 0]
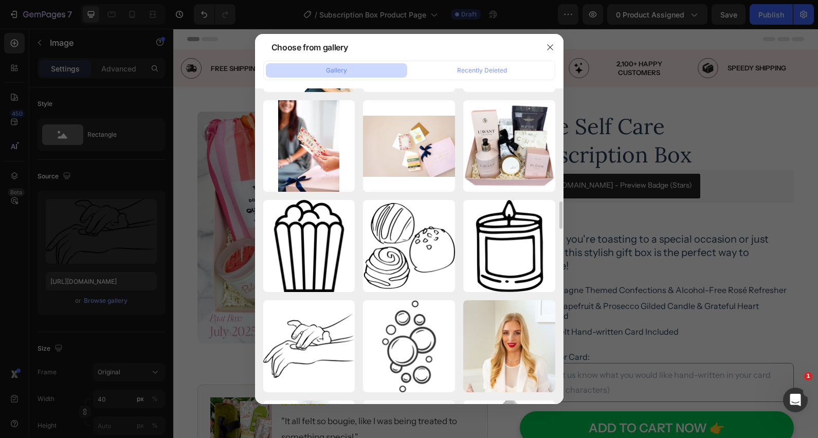
drag, startPoint x: 517, startPoint y: 267, endPoint x: 622, endPoint y: 264, distance: 104.4
click at [0, 0] on div "candle icon.png 12.95 kb" at bounding box center [0, 0] width 0 height 0
type input "[URL][DOMAIN_NAME]"
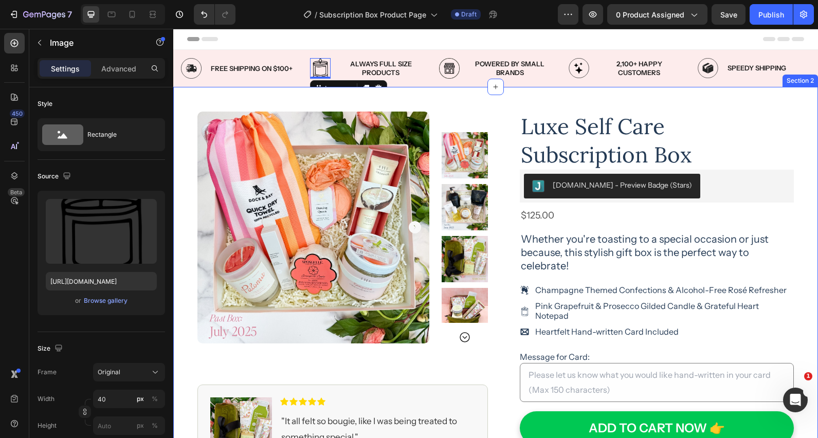
click at [809, 121] on div "Product Images Image Icon Icon Icon Icon Icon Icon List "It all felt so bougie,…" at bounding box center [495, 379] width 645 height 585
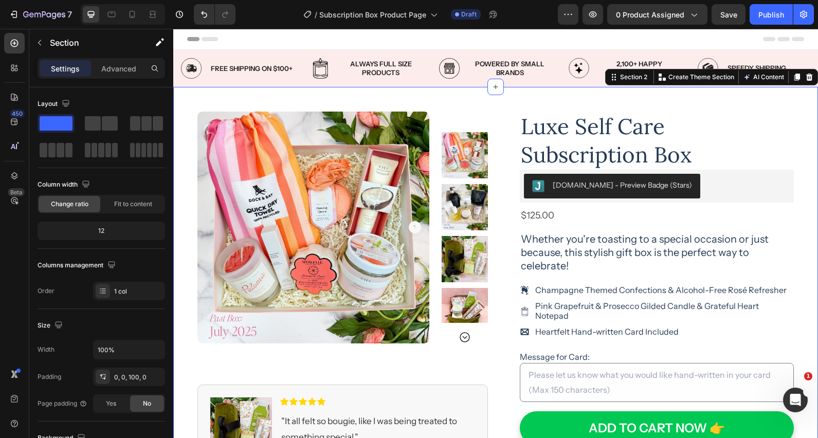
click at [808, 106] on div "Product Images Image Icon Icon Icon Icon Icon Icon List "It all felt so bougie,…" at bounding box center [495, 379] width 645 height 585
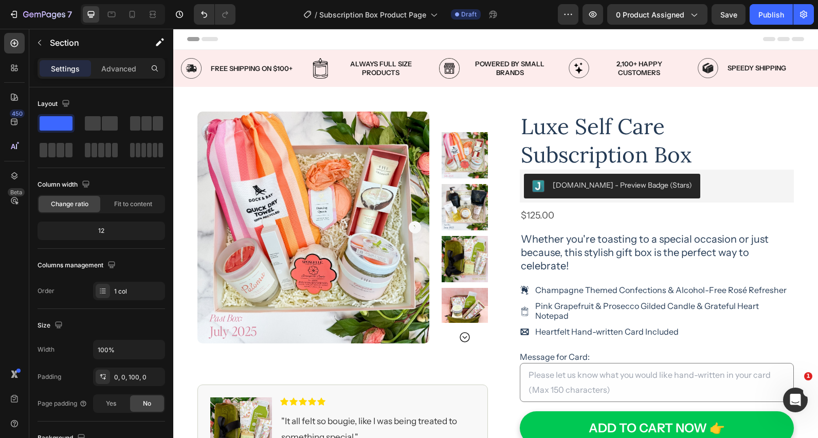
click at [345, 41] on div "Header" at bounding box center [495, 39] width 617 height 21
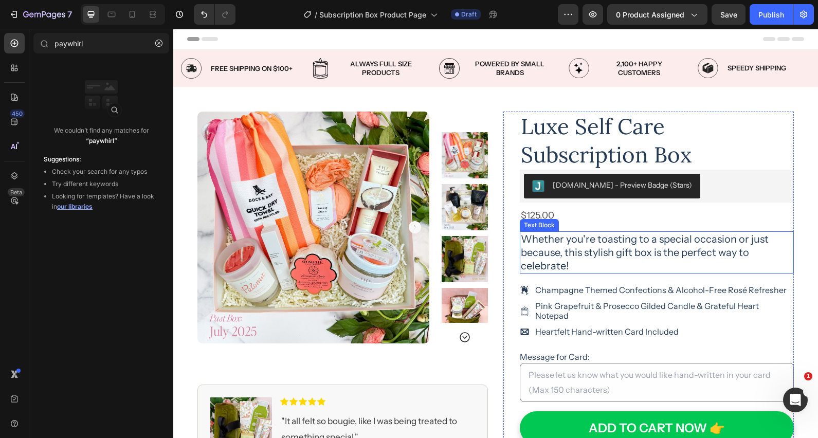
click at [605, 251] on p "Whether you're toasting to a special occasion or just because, this stylish gif…" at bounding box center [657, 252] width 272 height 40
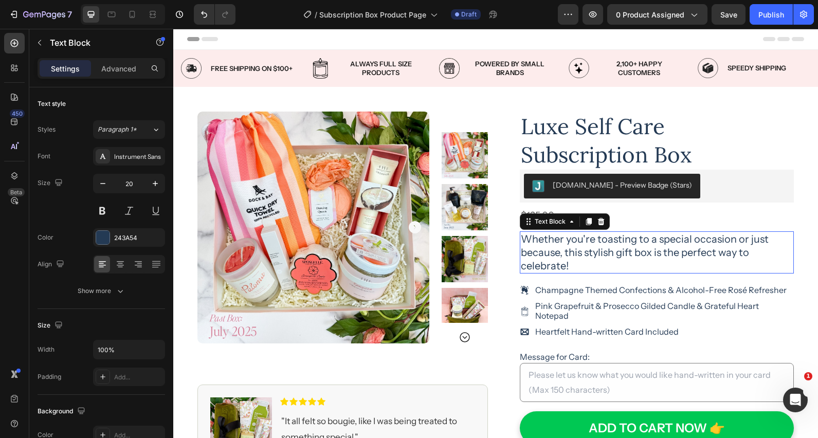
click at [605, 251] on p "Whether you're toasting to a special occasion or just because, this stylish gif…" at bounding box center [657, 252] width 272 height 40
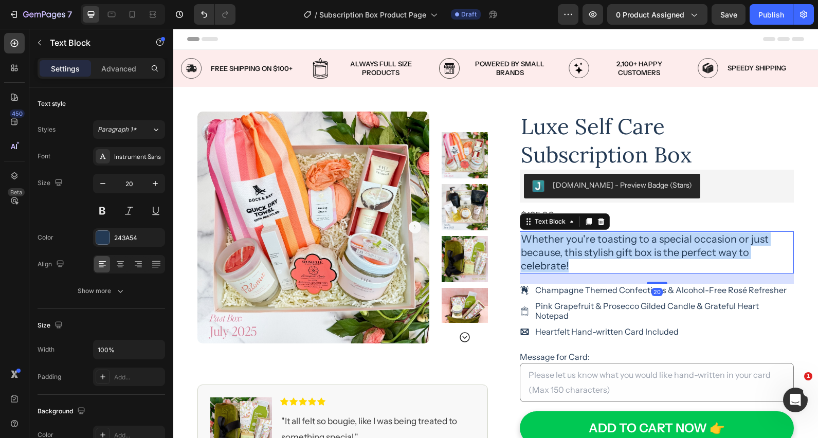
click at [605, 251] on p "Whether you're toasting to a special occasion or just because, this stylish gif…" at bounding box center [657, 252] width 272 height 40
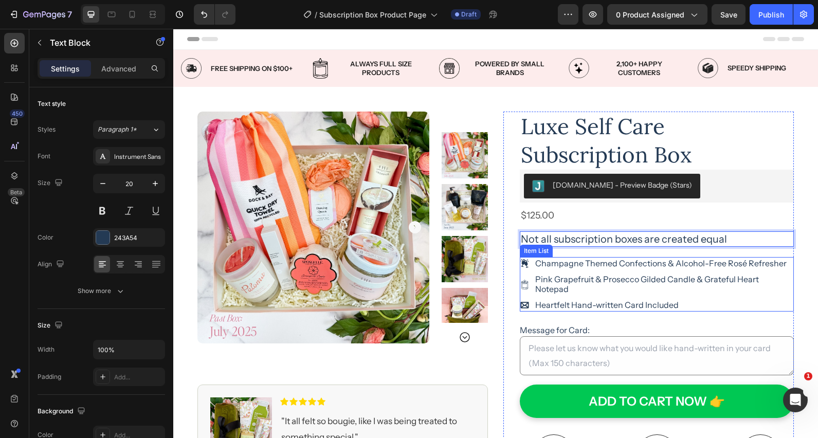
click at [588, 279] on p "Pink Grapefruit & Prosecco Gilded Candle & Grateful Heart Notepad" at bounding box center [663, 285] width 257 height 20
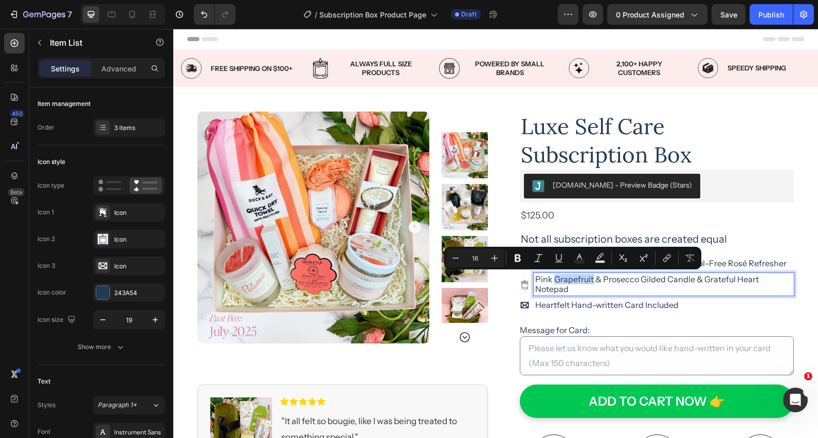
click at [588, 279] on p "Pink Grapefruit & Prosecco Gilded Candle & Grateful Heart Notepad" at bounding box center [663, 285] width 257 height 20
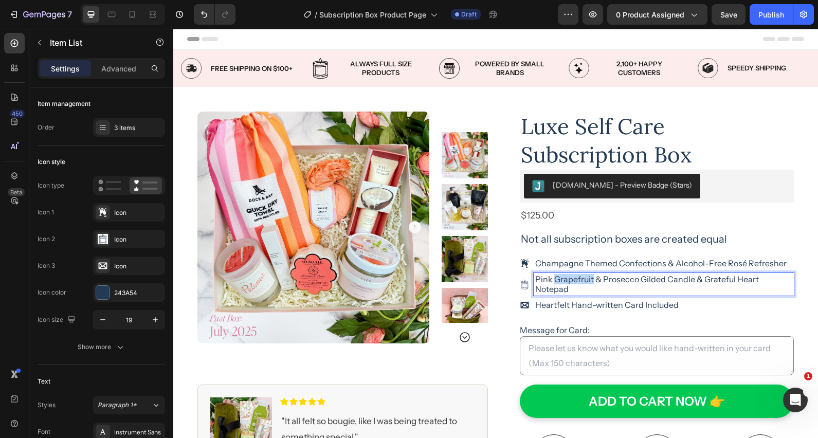
click at [588, 279] on p "Pink Grapefruit & Prosecco Gilded Candle & Grateful Heart Notepad" at bounding box center [663, 285] width 257 height 20
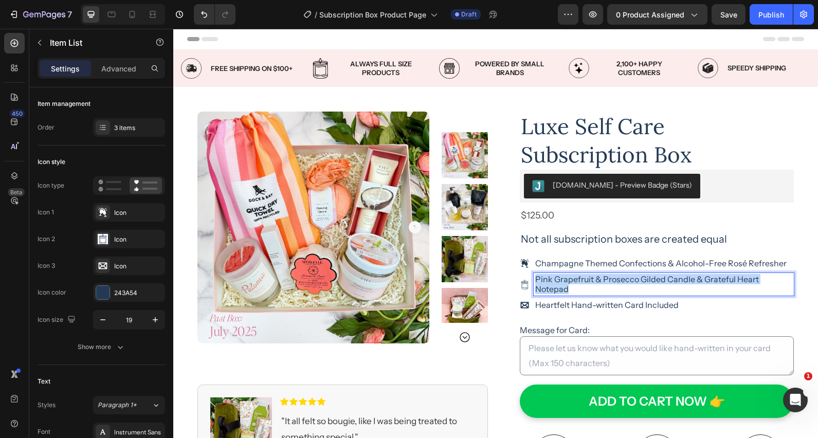
click at [588, 279] on p "Pink Grapefruit & Prosecco Gilded Candle & Grateful Heart Notepad" at bounding box center [663, 285] width 257 height 20
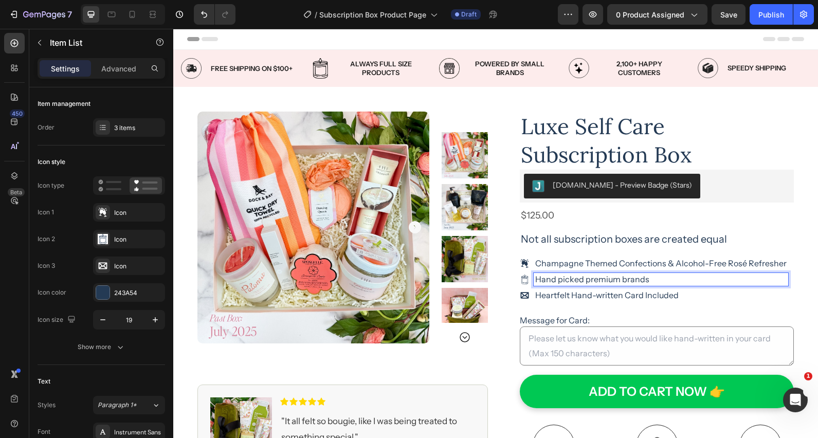
click at [584, 280] on p "Hand picked premium brands" at bounding box center [660, 280] width 251 height 10
click at [687, 281] on p "Hand picked from premium brands" at bounding box center [660, 280] width 251 height 10
click at [602, 263] on p "Champagne Themed Confections & Alcohol-Free Rosé Refresher" at bounding box center [660, 264] width 251 height 10
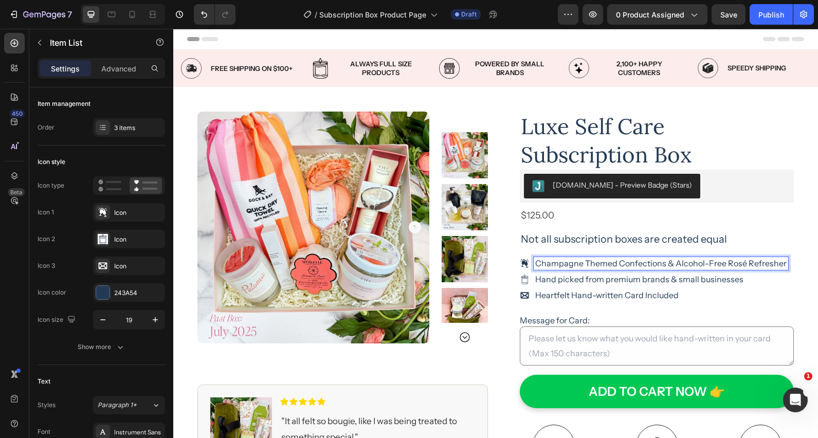
click at [602, 263] on p "Champagne Themed Confections & Alcohol-Free Rosé Refresher" at bounding box center [660, 264] width 251 height 10
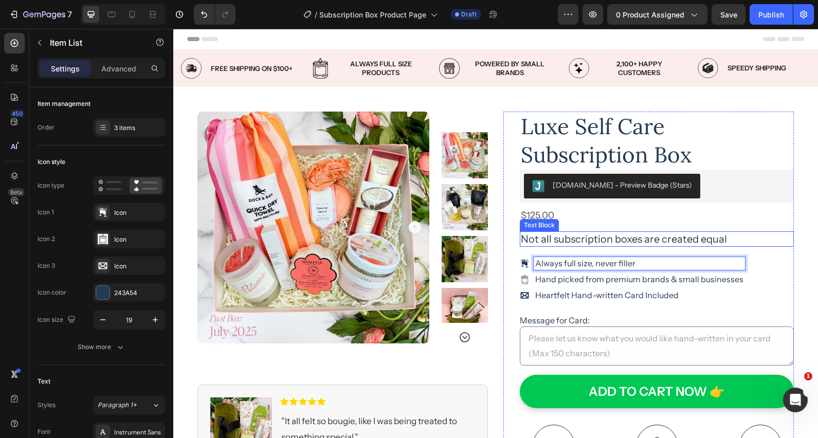
click at [734, 239] on p "Not all subscription boxes are created equal" at bounding box center [657, 238] width 272 height 13
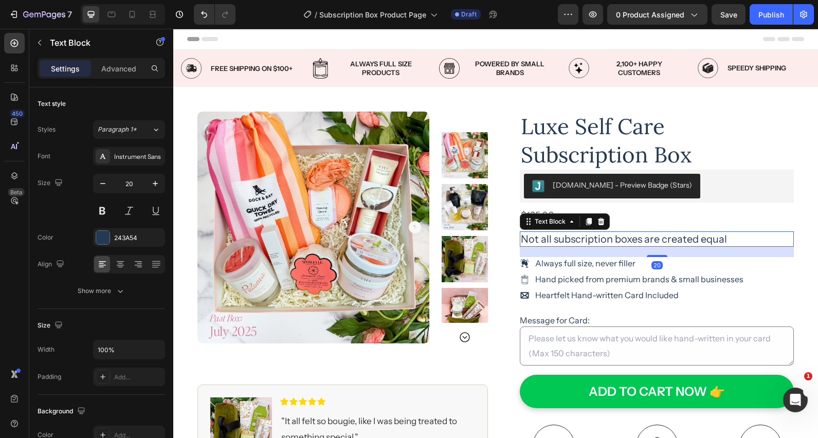
drag, startPoint x: 727, startPoint y: 238, endPoint x: 733, endPoint y: 241, distance: 6.4
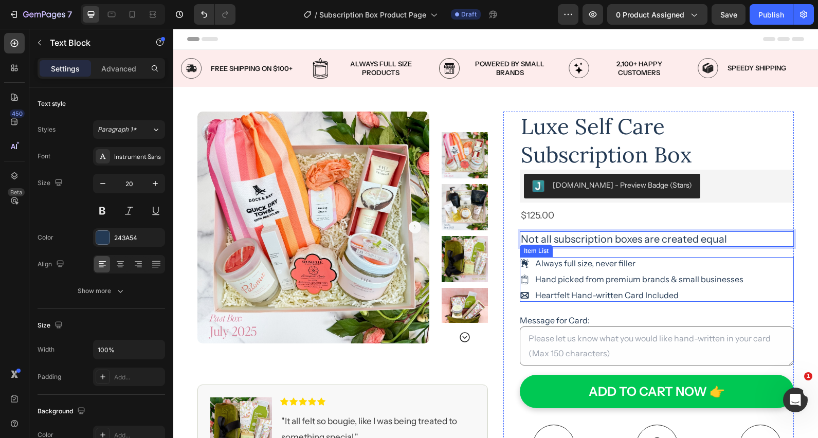
click at [635, 264] on p "Always full size, never filler" at bounding box center [639, 264] width 208 height 10
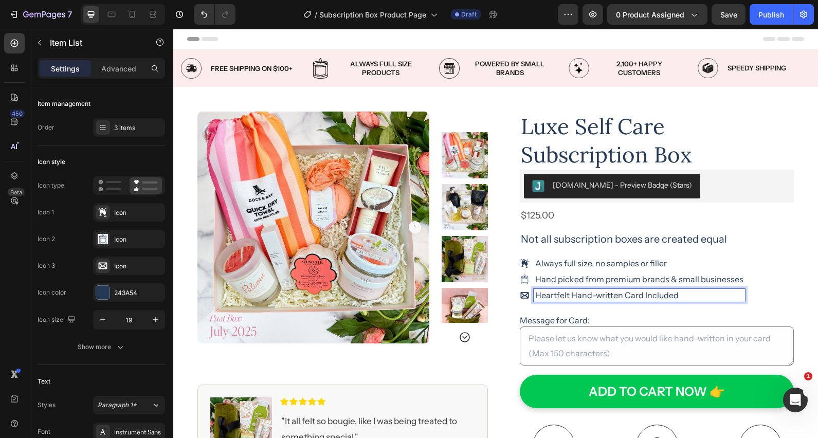
click at [602, 296] on p "Heartfelt Hand-written Card Included" at bounding box center [639, 295] width 208 height 10
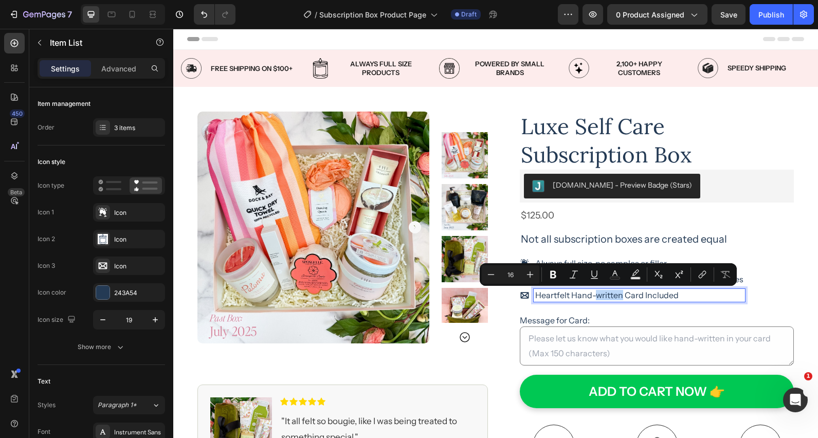
click at [602, 296] on p "Heartfelt Hand-written Card Included" at bounding box center [639, 295] width 208 height 10
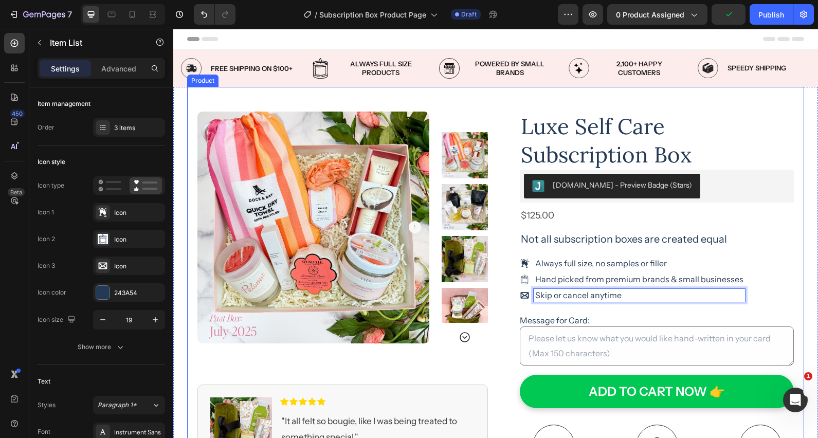
click at [795, 263] on div "Product Images Image Icon Icon Icon Icon Icon Icon List "It all felt so bougie,…" at bounding box center [495, 361] width 617 height 549
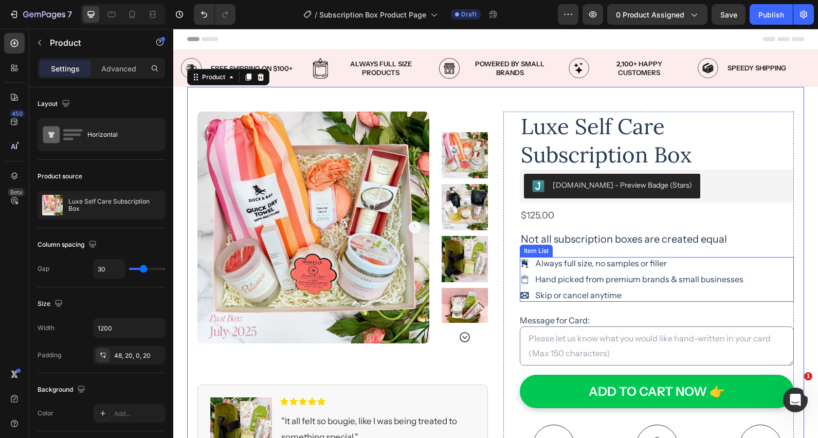
click at [594, 278] on p "Hand picked from premium brands & small businesses" at bounding box center [639, 280] width 208 height 10
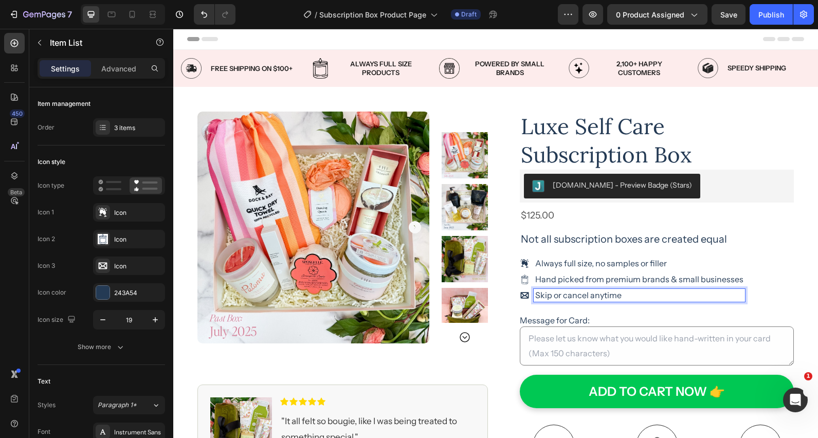
click at [579, 294] on p "Skip or cancel anytime" at bounding box center [639, 295] width 208 height 10
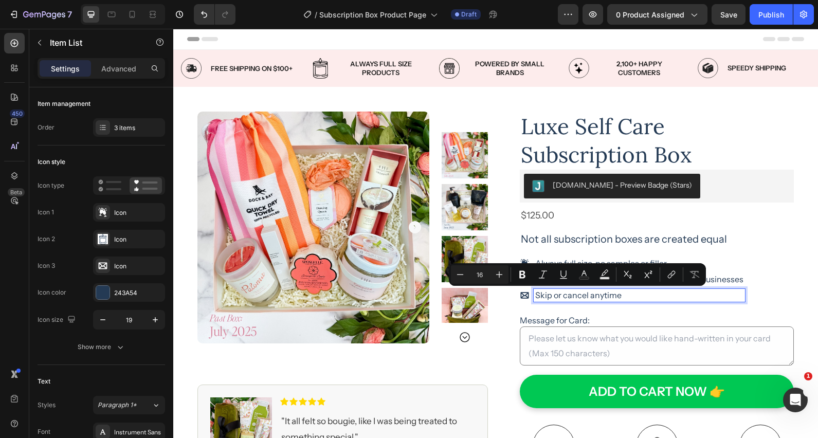
click at [729, 280] on p "Hand picked from premium brands & small businesses" at bounding box center [639, 280] width 208 height 10
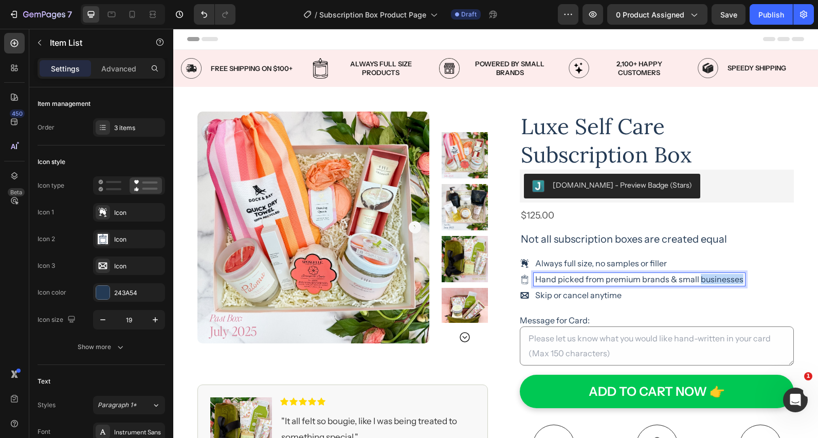
click at [729, 280] on p "Hand picked from premium brands & small businesses" at bounding box center [639, 280] width 208 height 10
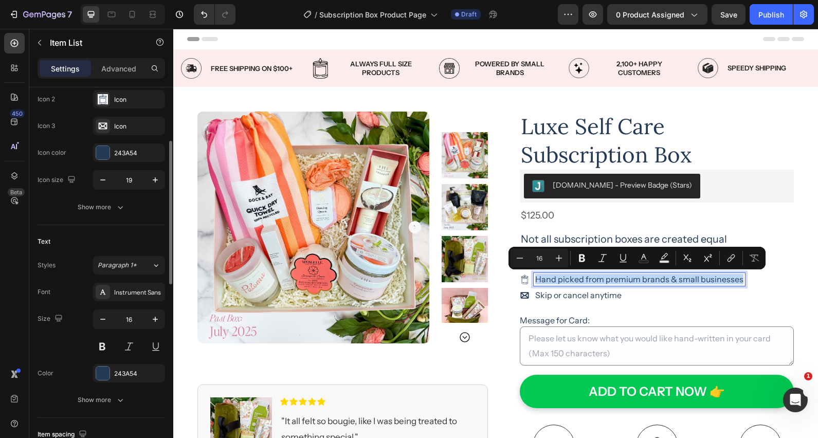
scroll to position [140, 0]
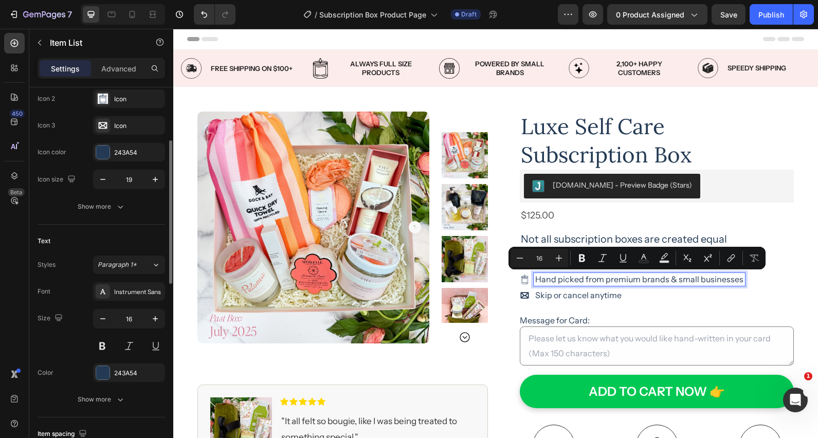
click at [548, 295] on p "Skip or cancel anytime" at bounding box center [639, 295] width 208 height 10
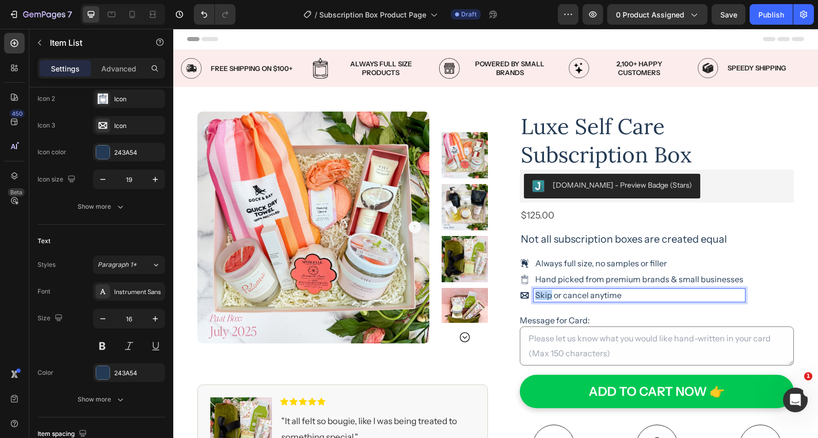
click at [548, 295] on p "Skip or cancel anytime" at bounding box center [639, 295] width 208 height 10
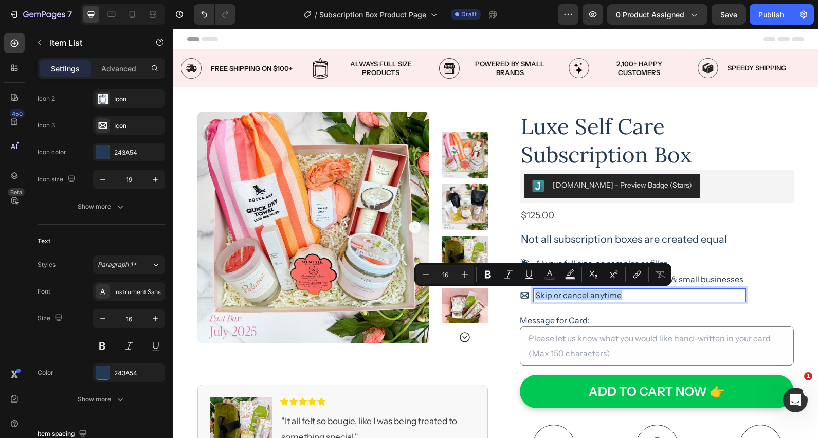
click at [548, 295] on p "Skip or cancel anytime" at bounding box center [639, 295] width 208 height 10
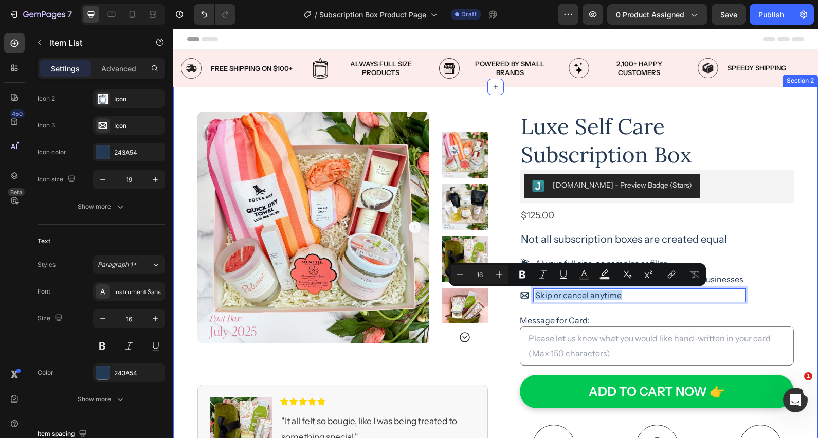
click at [806, 270] on div "Product Images Image Icon Icon Icon Icon Icon Icon List "It all felt so bougie,…" at bounding box center [495, 361] width 645 height 549
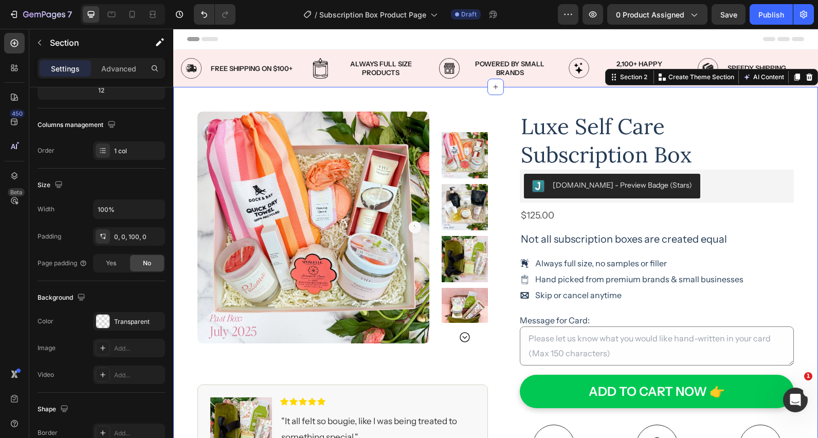
scroll to position [0, 0]
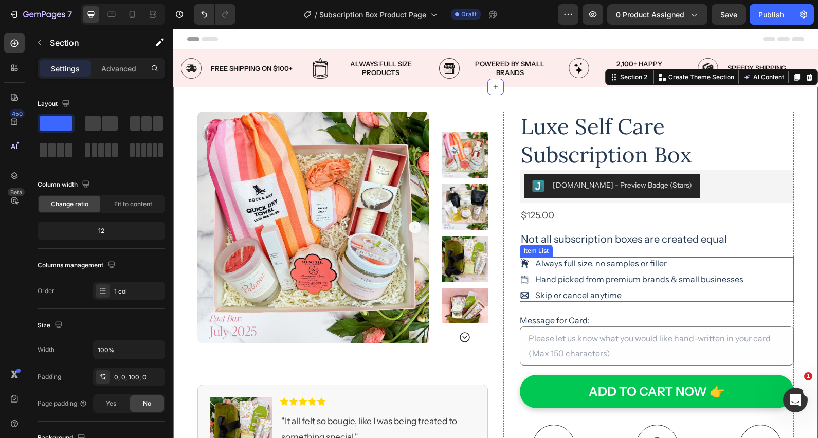
click at [526, 296] on icon at bounding box center [524, 295] width 8 height 6
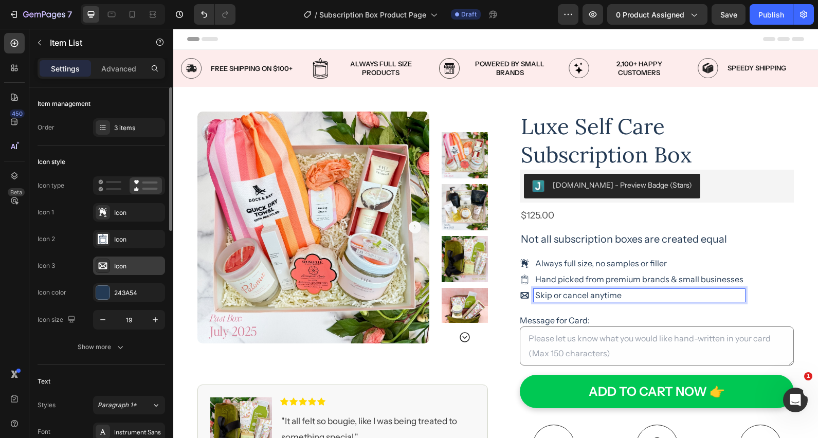
click at [121, 271] on div "Icon" at bounding box center [129, 266] width 72 height 19
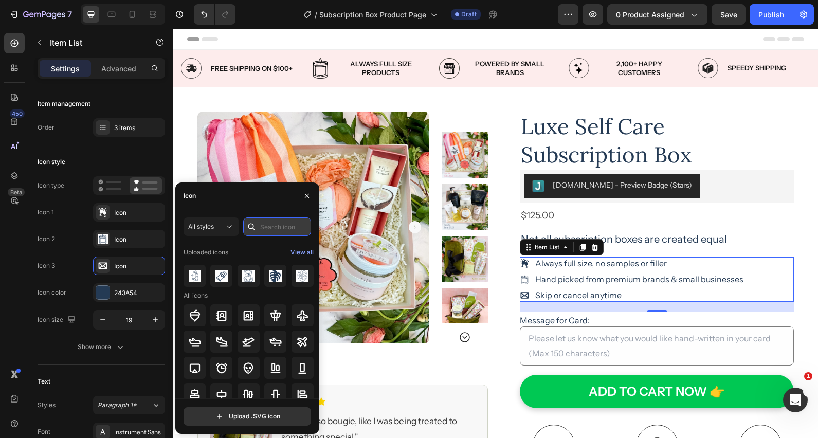
click at [276, 227] on input "text" at bounding box center [277, 226] width 68 height 19
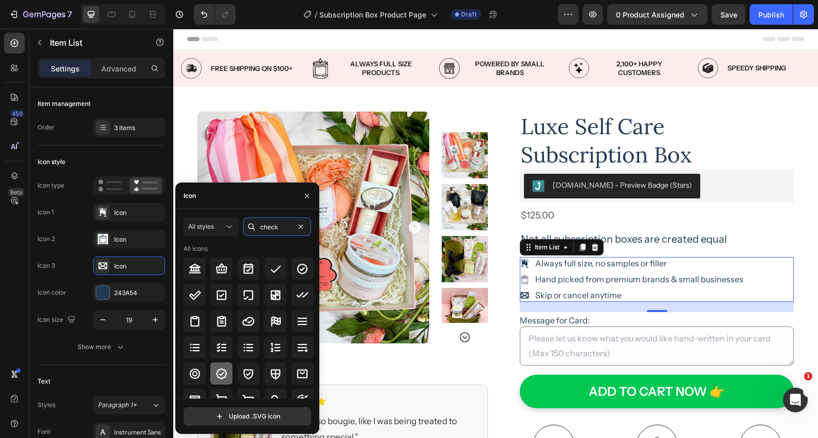
type input "check"
click at [224, 375] on icon at bounding box center [221, 373] width 11 height 11
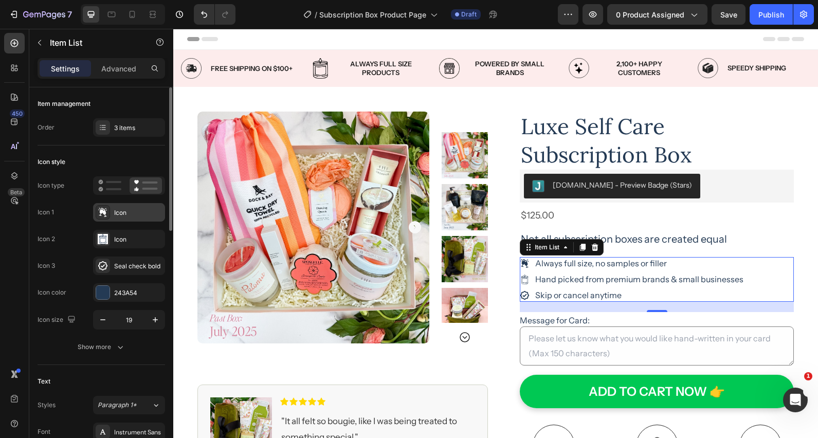
click at [130, 219] on div "Icon" at bounding box center [129, 212] width 72 height 19
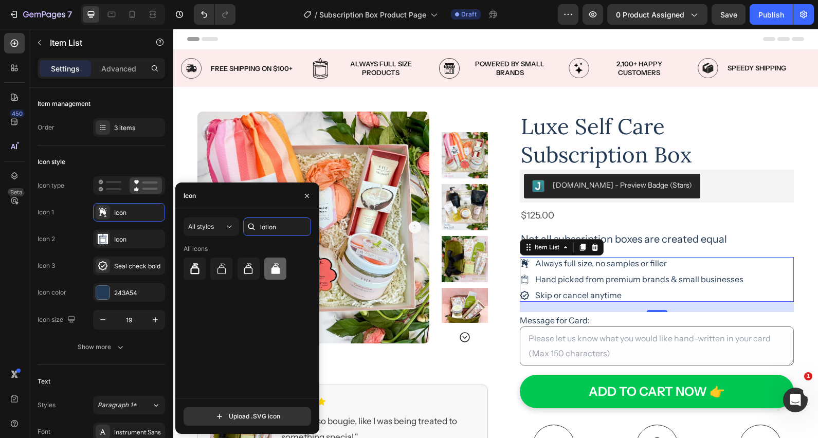
type input "lotion"
click at [275, 275] on div at bounding box center [275, 269] width 22 height 22
click at [199, 274] on icon at bounding box center [195, 269] width 12 height 12
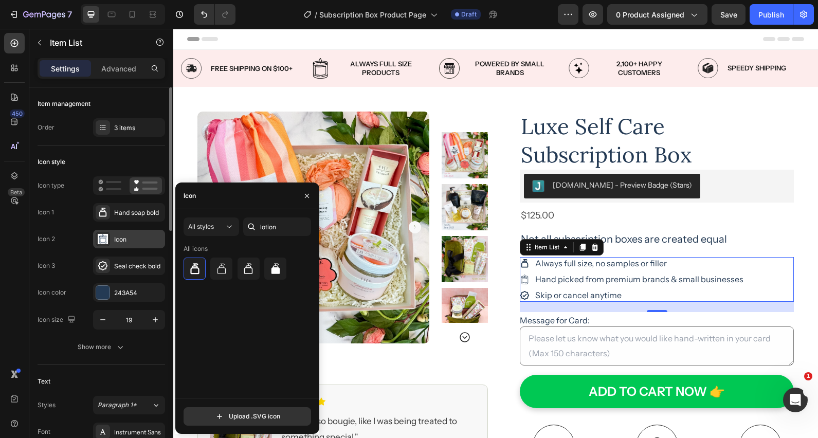
click at [140, 244] on div "Icon" at bounding box center [129, 239] width 72 height 19
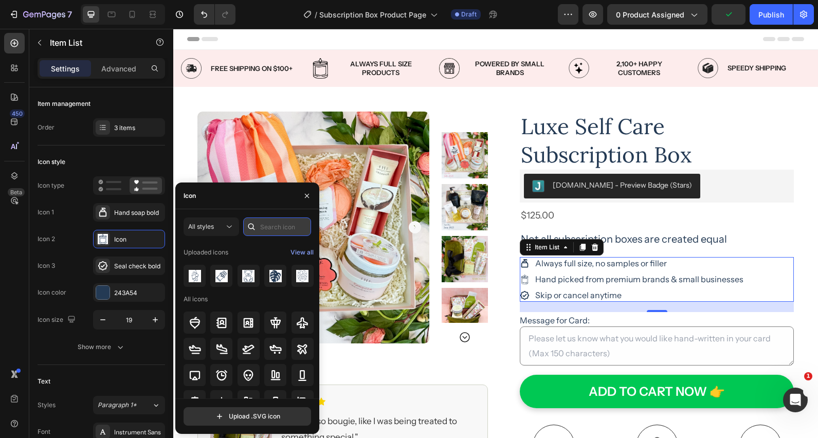
type input "s"
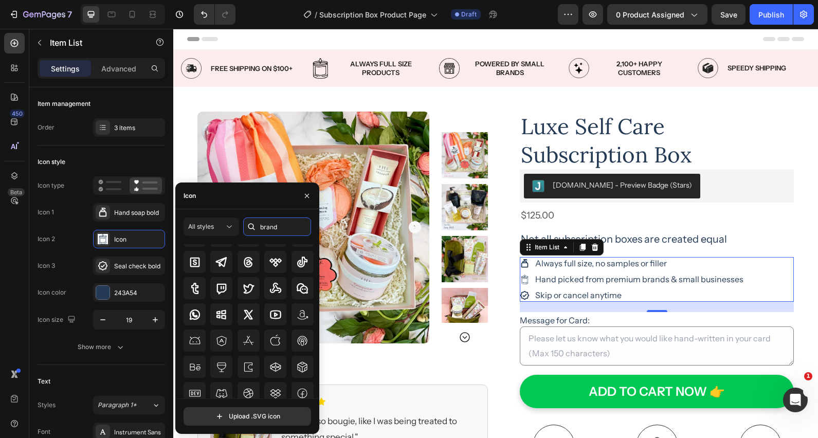
scroll to position [318, 0]
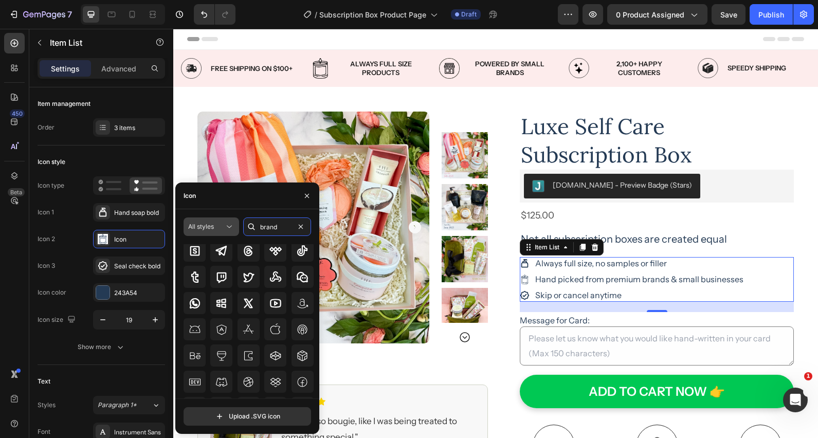
drag, startPoint x: 275, startPoint y: 229, endPoint x: 233, endPoint y: 226, distance: 41.8
click at [234, 226] on div "All styles brand" at bounding box center [248, 226] width 128 height 19
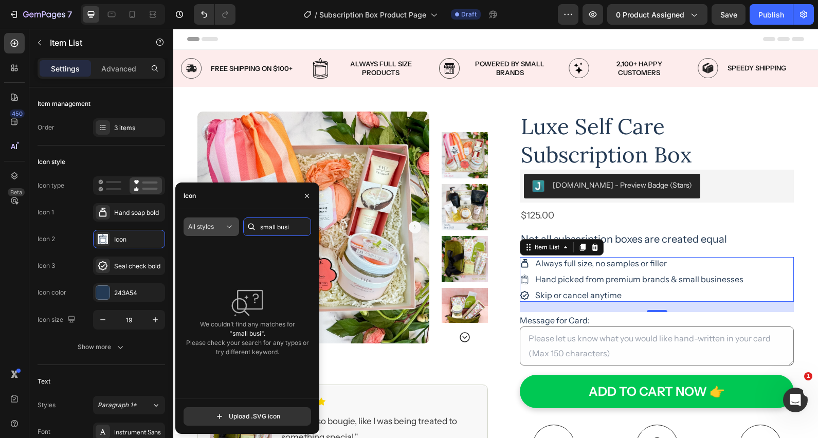
scroll to position [0, 0]
type input "s"
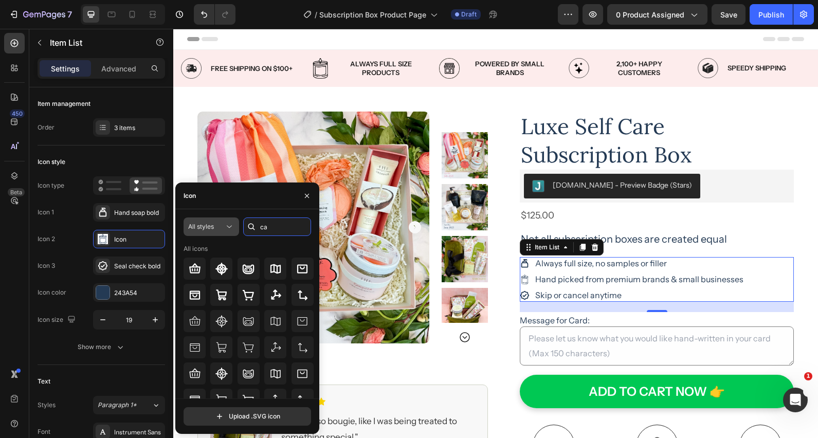
type input "c"
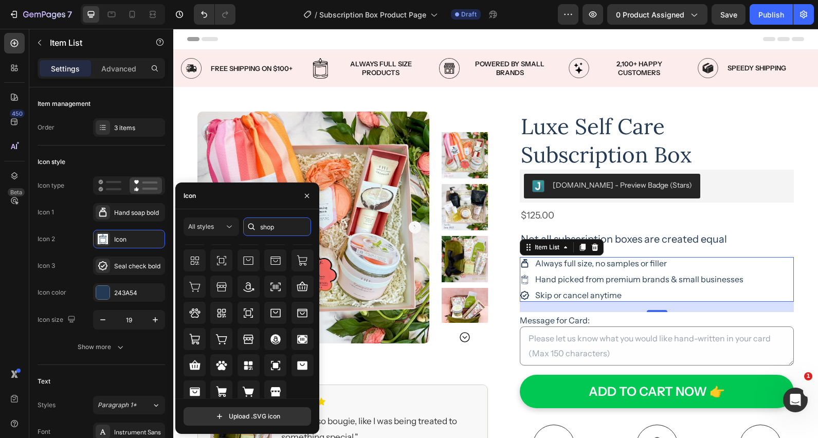
scroll to position [130, 0]
type input "shop"
click at [273, 392] on icon at bounding box center [275, 391] width 10 height 9
click at [248, 336] on icon at bounding box center [248, 339] width 12 height 12
click at [510, 384] on div "Luxe Self Care Subscription Box Product Title [DOMAIN_NAME] - Preview Badge (St…" at bounding box center [648, 374] width 290 height 524
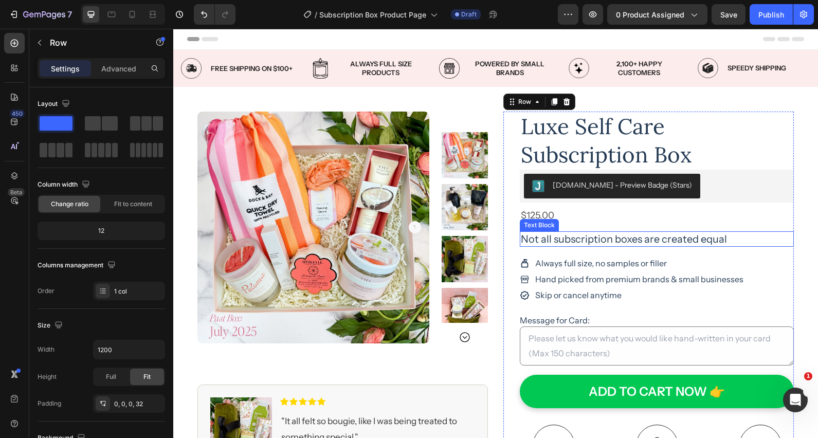
drag, startPoint x: 726, startPoint y: 237, endPoint x: 727, endPoint y: 243, distance: 5.7
click at [726, 237] on p "Not all subscription boxes are created equal" at bounding box center [657, 238] width 272 height 13
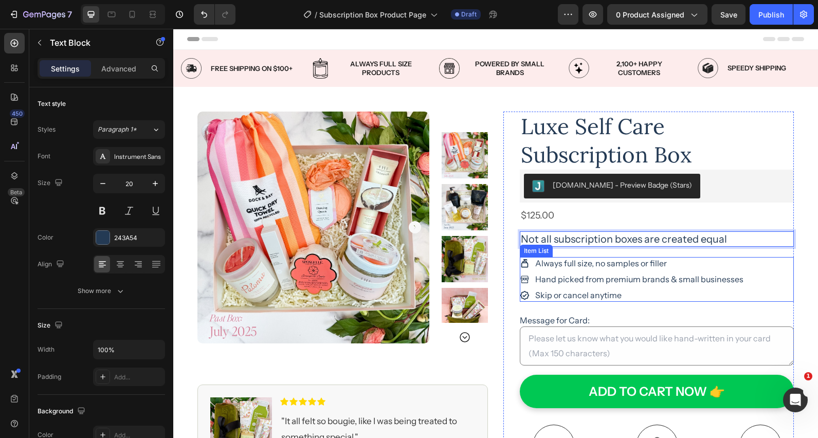
click at [674, 266] on p "Always full size, no samples or filler" at bounding box center [639, 264] width 208 height 10
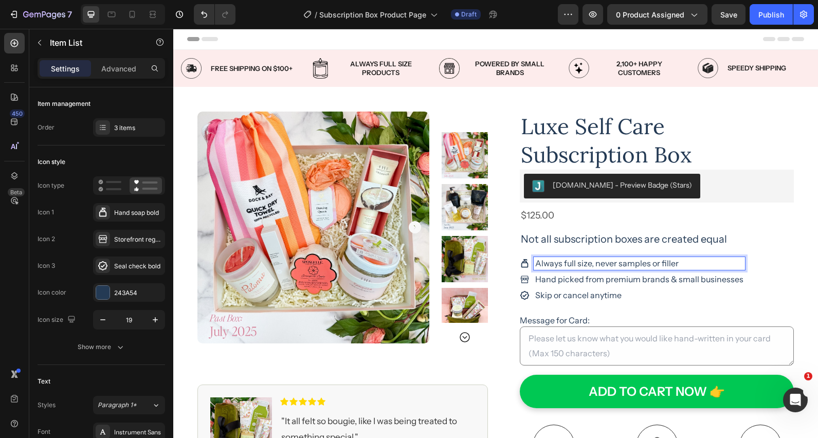
click at [690, 264] on p "Always full size, never samples or filler" at bounding box center [639, 264] width 208 height 10
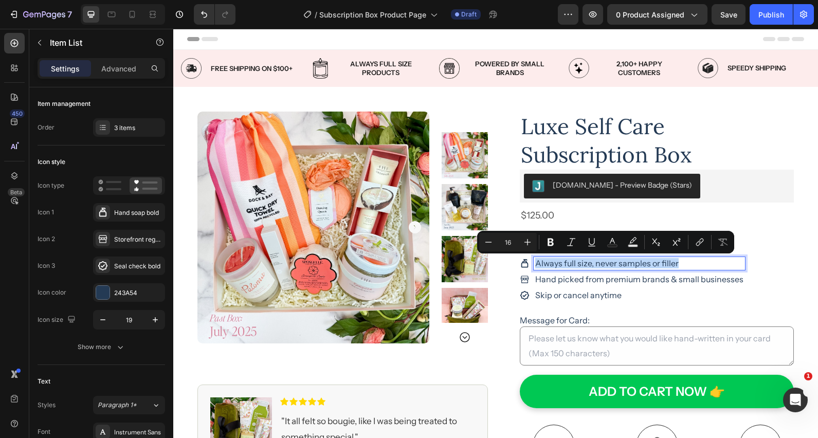
click at [597, 264] on p "Always full size, never samples or filler" at bounding box center [639, 264] width 208 height 10
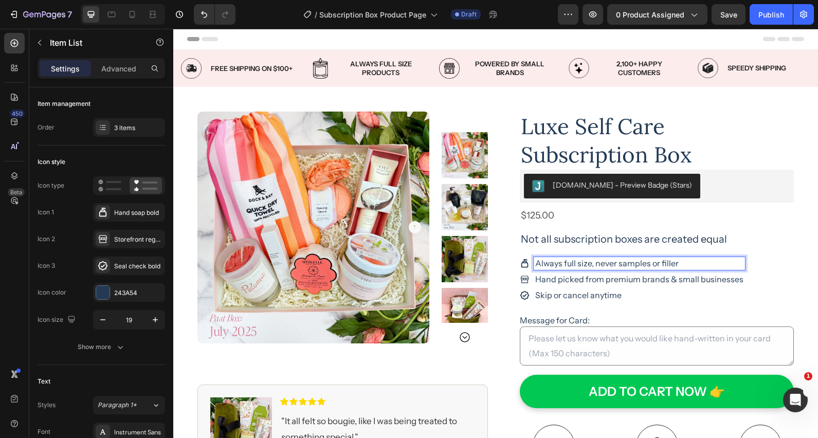
click at [597, 264] on p "Always full size, never samples or filler" at bounding box center [639, 264] width 208 height 10
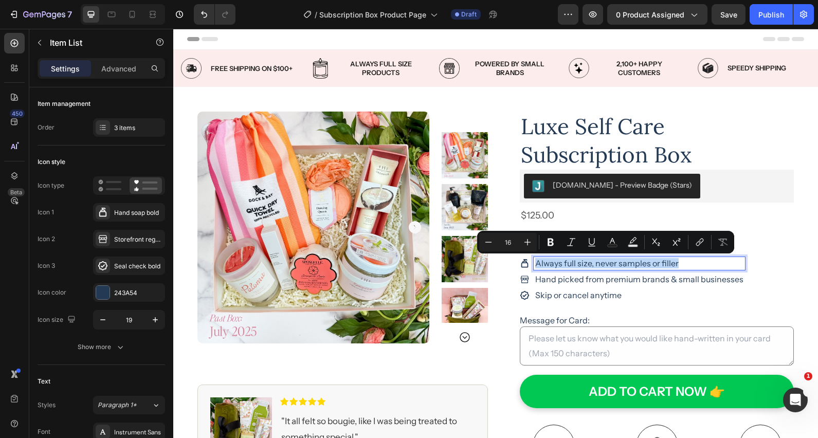
copy p "Always full size, never samples or filler"
drag, startPoint x: 424, startPoint y: 235, endPoint x: 667, endPoint y: 18, distance: 325.9
click at [603, 281] on p "Hand picked from premium brands & small businesses" at bounding box center [639, 280] width 208 height 10
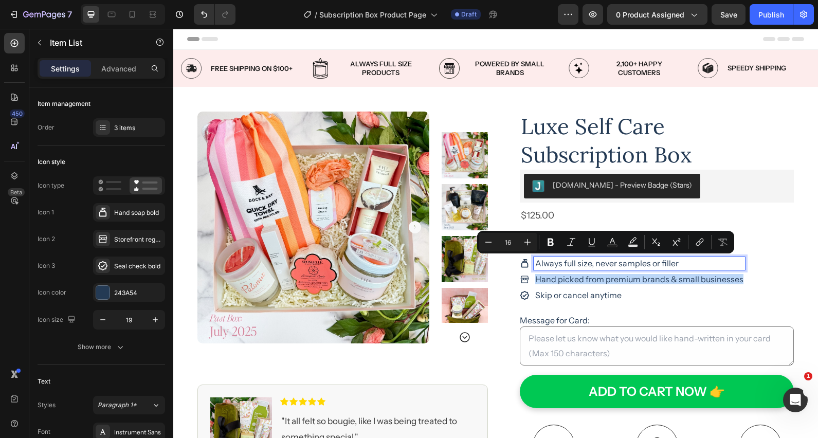
click at [603, 282] on p "Hand picked from premium brands & small businesses" at bounding box center [639, 280] width 208 height 10
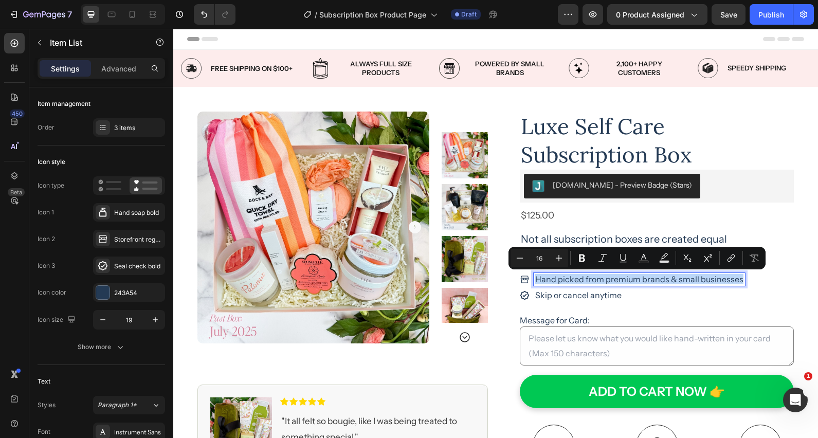
copy p "Hand picked from premium brands & small businesses"
drag, startPoint x: 430, startPoint y: 253, endPoint x: 66, endPoint y: 6, distance: 439.3
click at [727, 238] on p "Not all subscription boxes are created equal" at bounding box center [657, 238] width 272 height 13
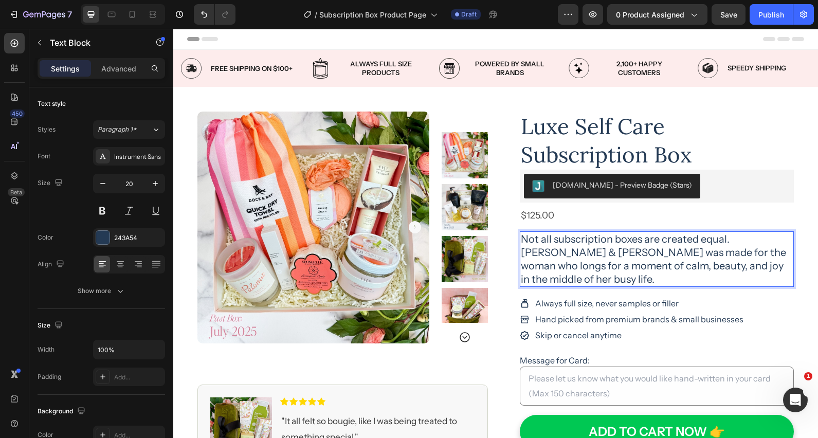
click at [599, 252] on p "Not all subscription boxes are created equal. [PERSON_NAME] & [PERSON_NAME] was…" at bounding box center [657, 258] width 272 height 53
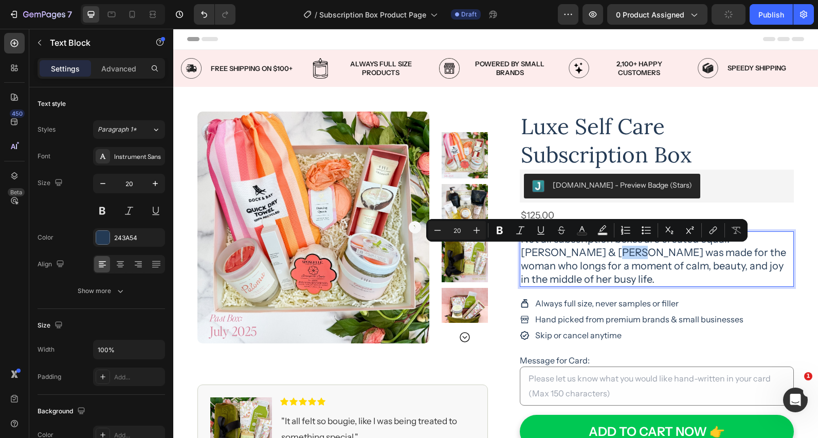
drag, startPoint x: 588, startPoint y: 253, endPoint x: 576, endPoint y: 253, distance: 11.8
click at [576, 253] on p "Not all subscription boxes are created equal. [PERSON_NAME] & [PERSON_NAME] was…" at bounding box center [657, 258] width 272 height 53
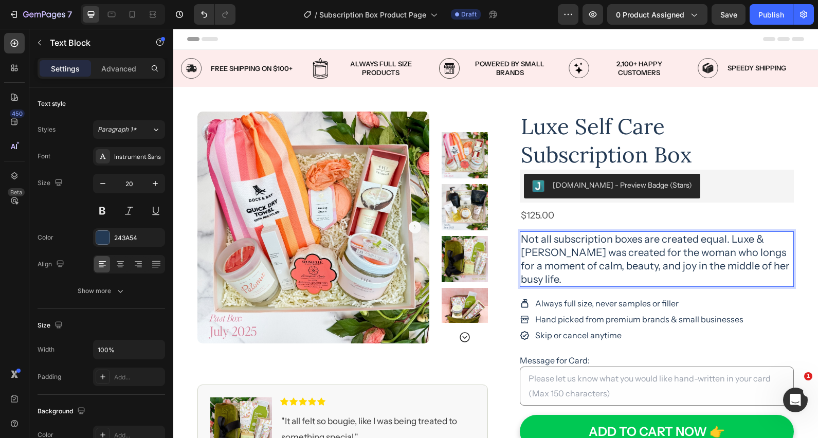
click at [730, 239] on p "Not all subscription boxes are created equal. Luxe & [PERSON_NAME] was created …" at bounding box center [657, 258] width 272 height 53
click at [555, 252] on p "Not all subscription boxes are created equal. The Luxe & [PERSON_NAME] was crea…" at bounding box center [657, 258] width 272 height 53
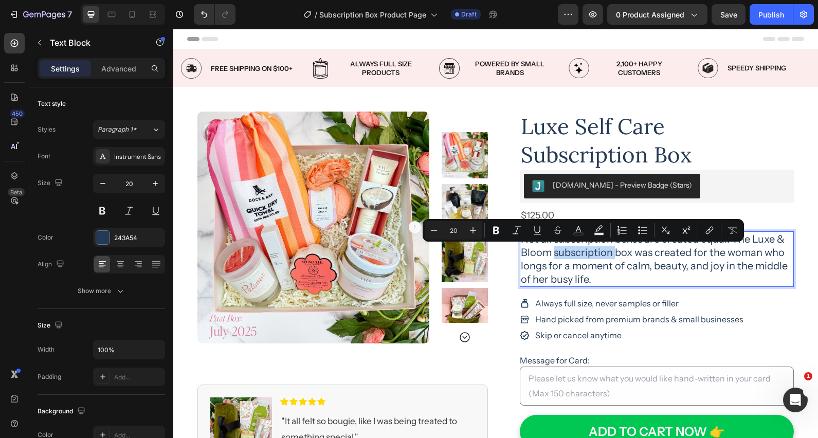
drag, startPoint x: 614, startPoint y: 252, endPoint x: 554, endPoint y: 252, distance: 60.2
click at [554, 252] on p "Not all subscription boxes are created equal. The Luxe & Bloom subscription box…" at bounding box center [657, 258] width 272 height 53
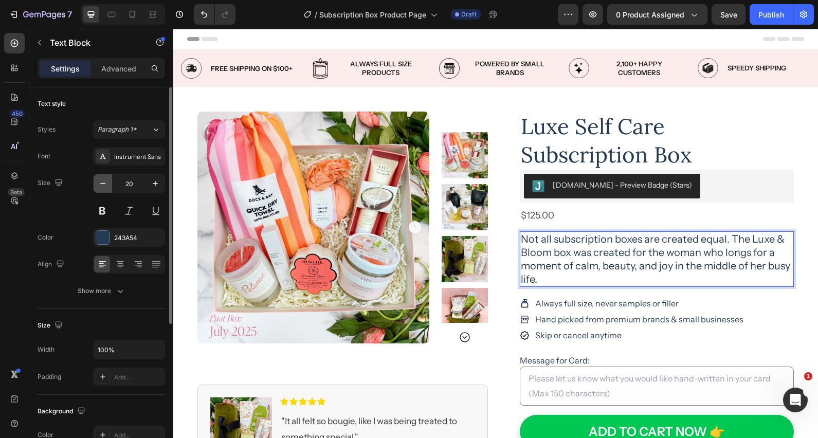
click at [104, 185] on icon "button" at bounding box center [103, 183] width 10 height 10
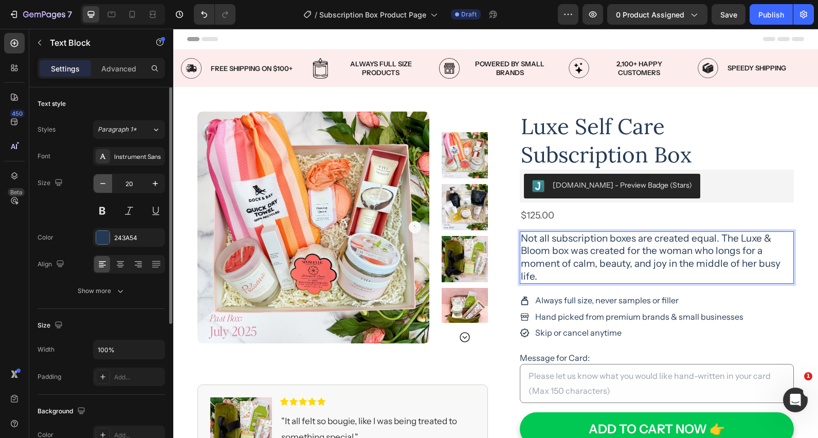
type input "19"
